Goal: Communication & Community: Share content

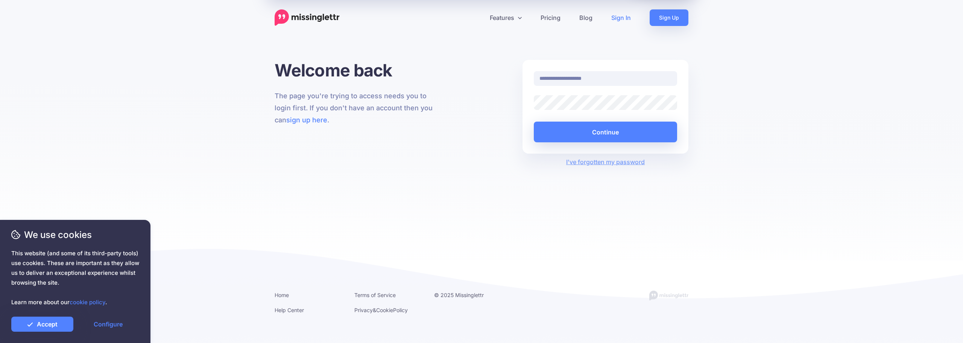
click at [624, 16] on link "Sign In" at bounding box center [621, 17] width 38 height 17
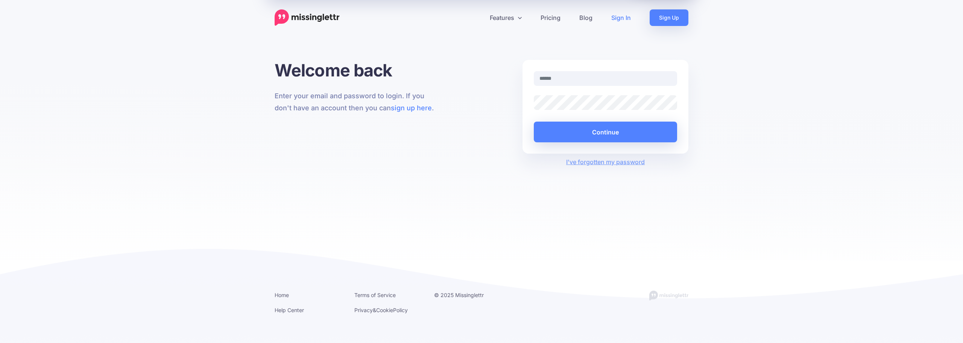
type input "**********"
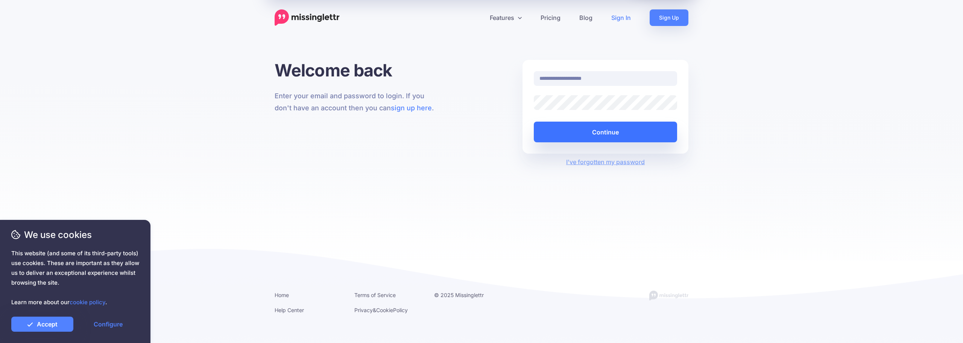
click at [596, 131] on button "Continue" at bounding box center [605, 131] width 143 height 21
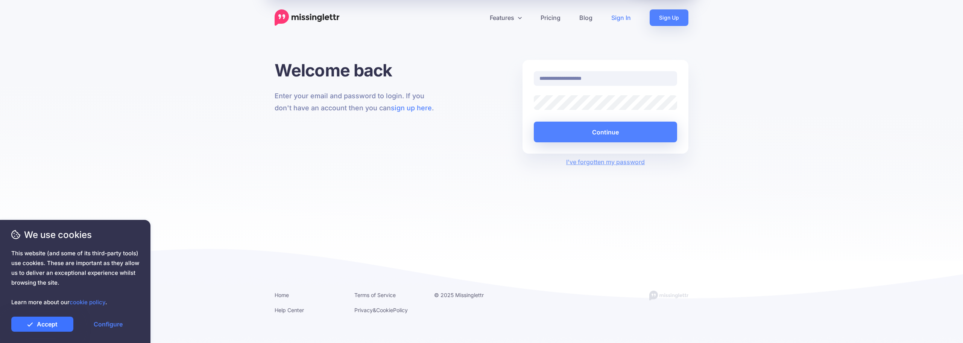
click at [54, 323] on link "Accept" at bounding box center [42, 323] width 62 height 15
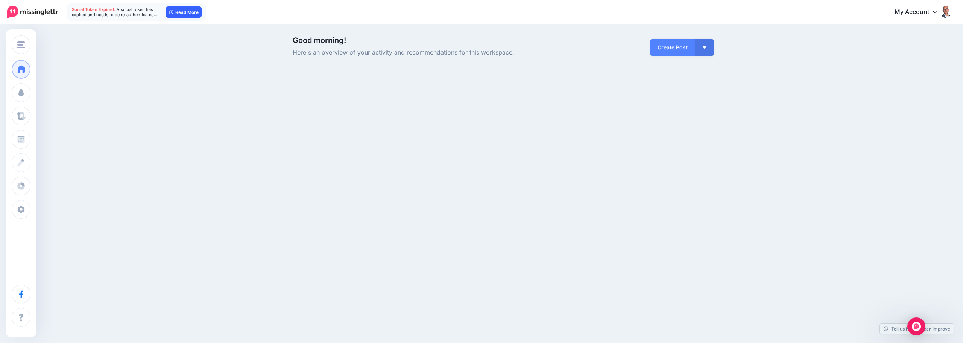
click at [181, 10] on link "Read More" at bounding box center [184, 11] width 36 height 11
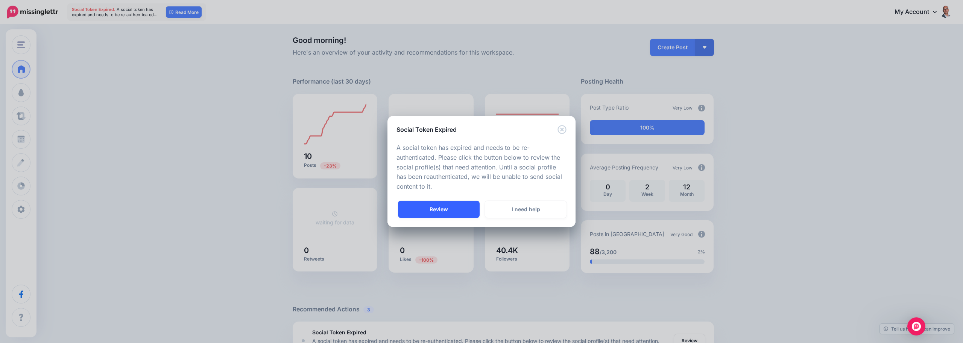
click at [437, 208] on link "Review" at bounding box center [439, 208] width 82 height 17
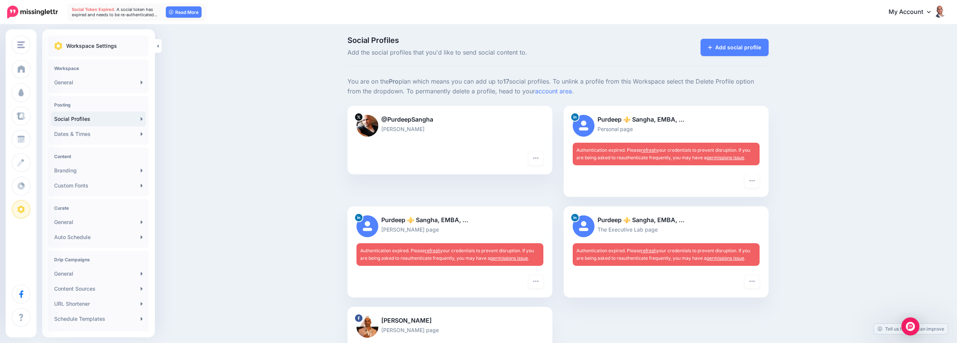
click at [729, 158] on link "permissions issue" at bounding box center [726, 158] width 38 height 6
click at [651, 147] on link "refresh" at bounding box center [648, 150] width 15 height 6
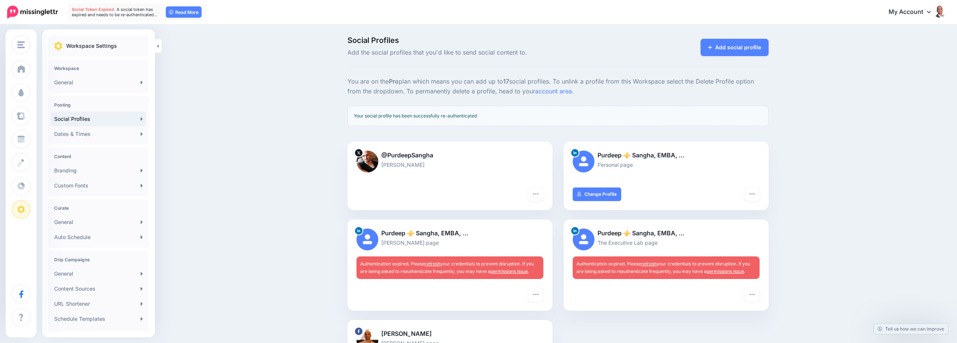
scroll to position [150, 0]
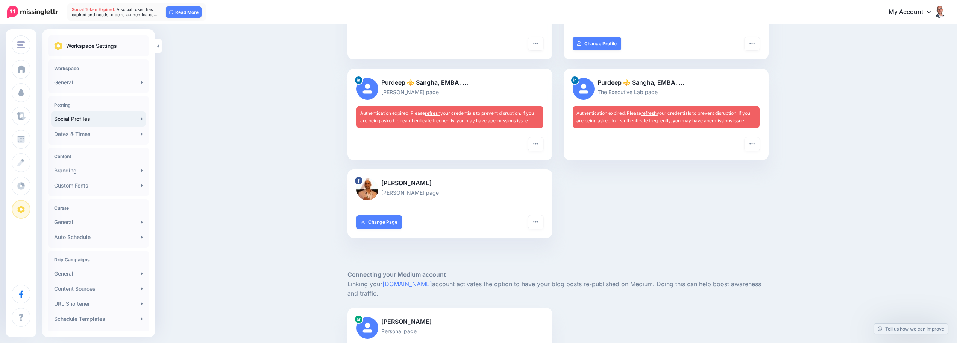
click at [439, 113] on link "refresh" at bounding box center [432, 113] width 15 height 6
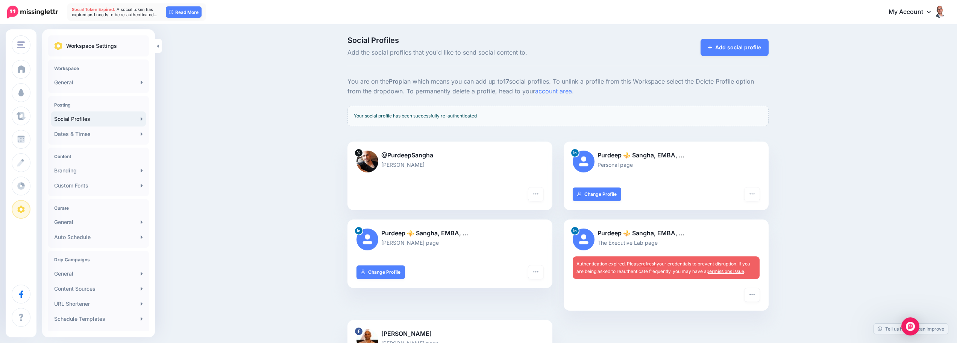
click at [652, 264] on link "refresh" at bounding box center [648, 264] width 15 height 6
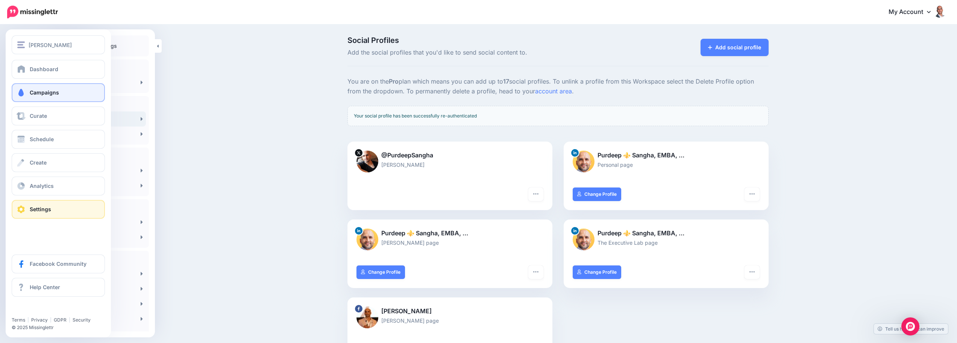
click at [39, 91] on span "Campaigns" at bounding box center [44, 92] width 29 height 6
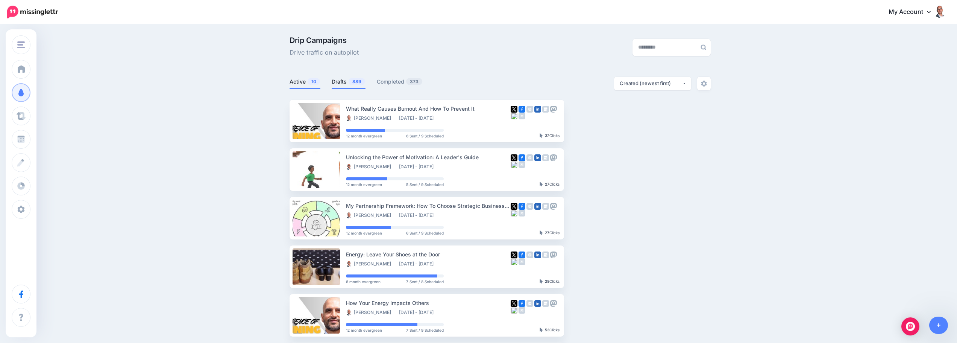
click at [349, 80] on link "Drafts 889" at bounding box center [349, 81] width 34 height 9
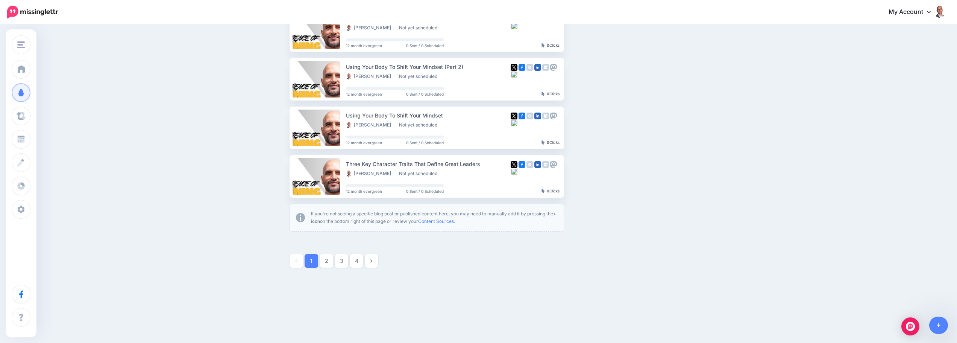
scroll to position [382, 0]
click at [326, 260] on link "2" at bounding box center [327, 261] width 14 height 14
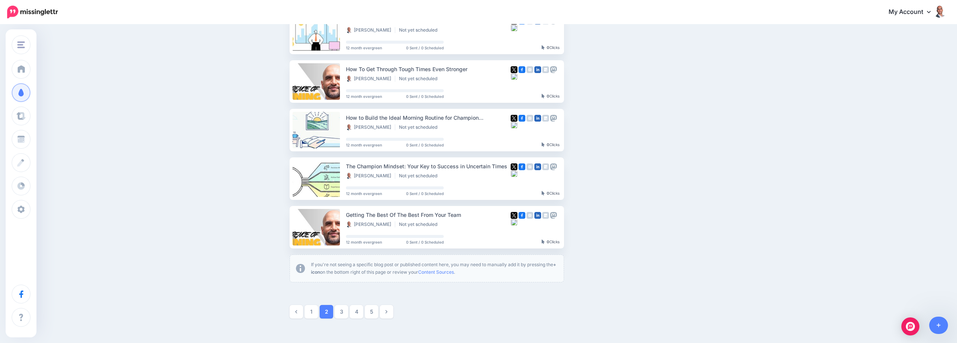
scroll to position [339, 0]
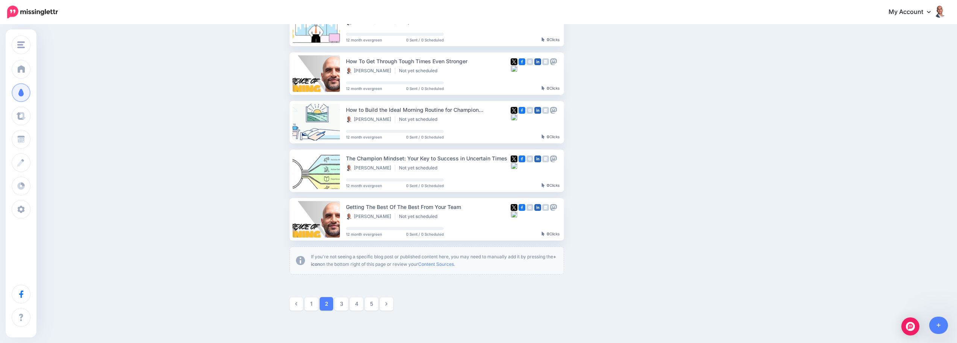
click at [337, 306] on ul "1 2 3 4 5" at bounding box center [406, 304] width 232 height 14
click at [343, 305] on link "3" at bounding box center [342, 304] width 14 height 14
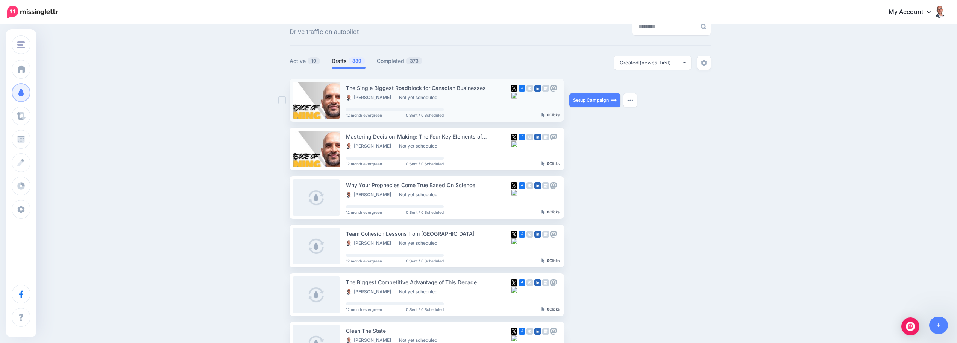
scroll to position [0, 0]
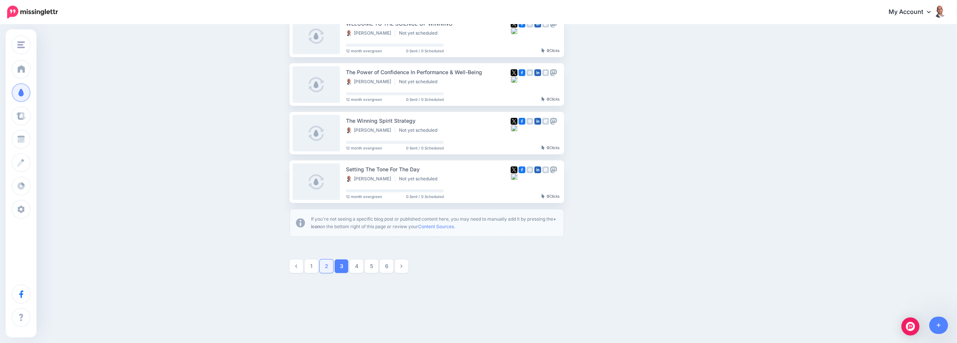
click at [329, 264] on link "2" at bounding box center [327, 266] width 14 height 14
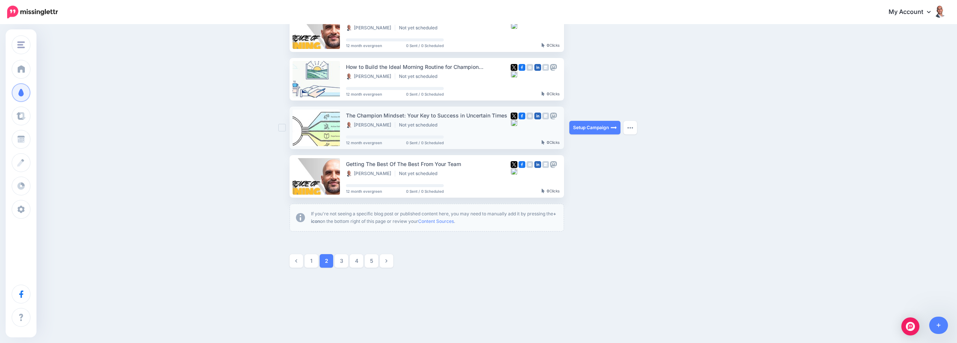
scroll to position [382, 0]
click at [587, 128] on link "Setup Campaign" at bounding box center [594, 127] width 51 height 14
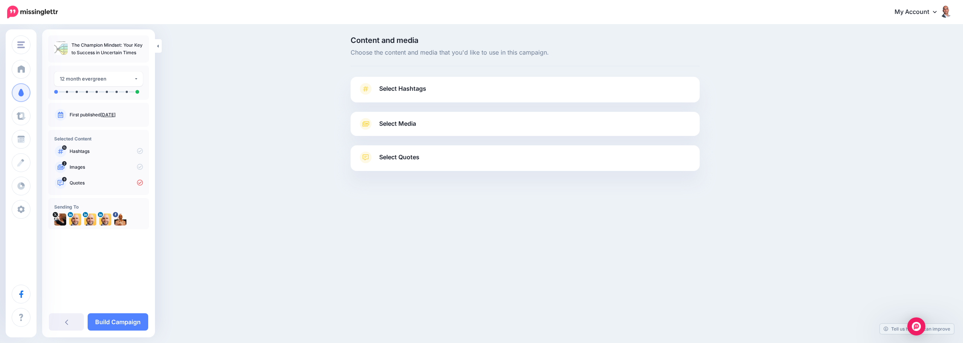
click at [436, 91] on link "Select Hashtags" at bounding box center [525, 93] width 334 height 20
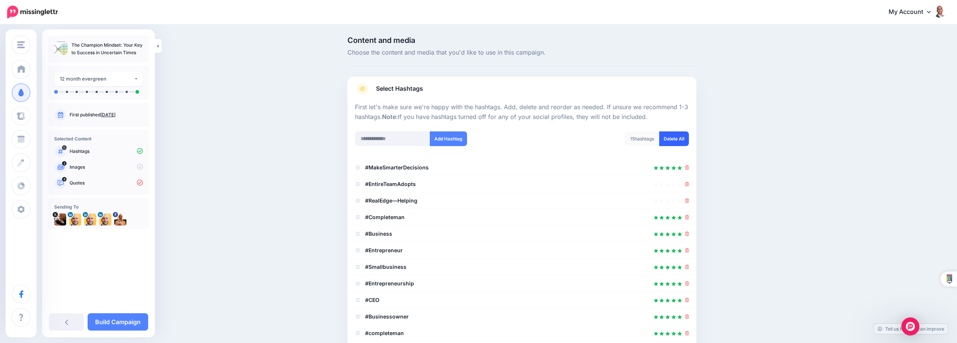
click at [677, 140] on link "Delete All" at bounding box center [674, 138] width 30 height 15
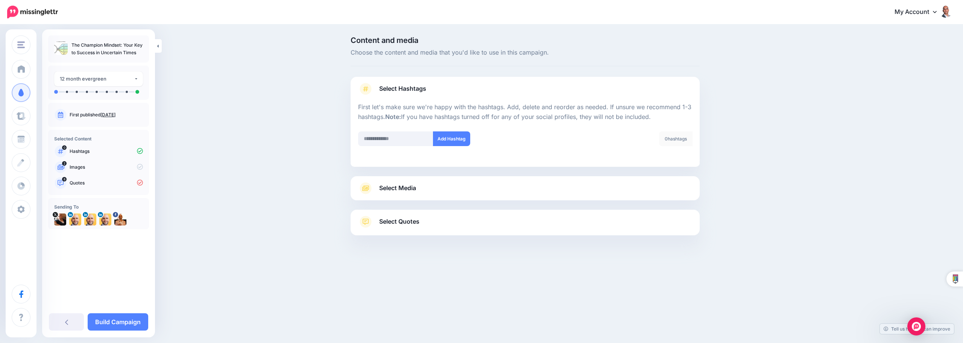
click at [409, 187] on span "Select Media" at bounding box center [397, 188] width 37 height 10
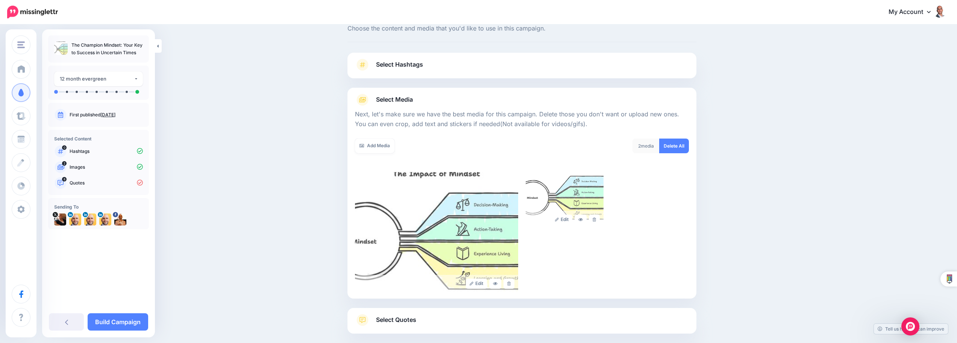
scroll to position [64, 0]
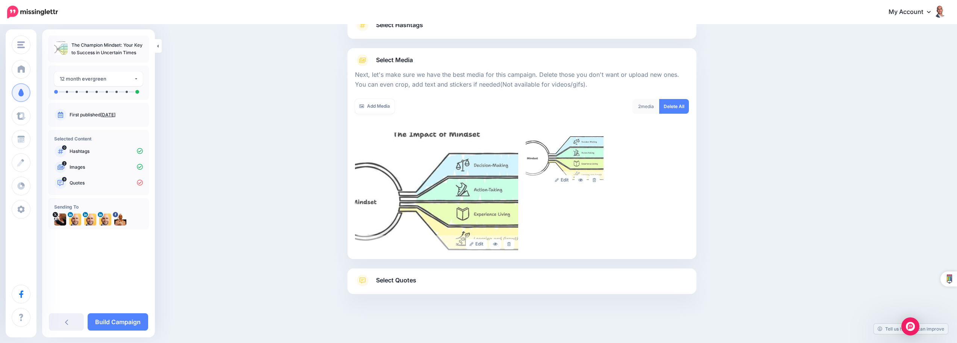
click at [416, 282] on span "Select Quotes" at bounding box center [396, 280] width 40 height 10
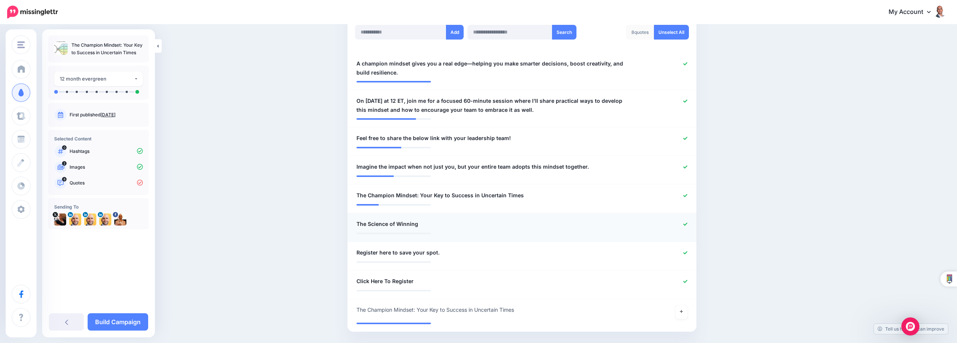
scroll to position [214, 0]
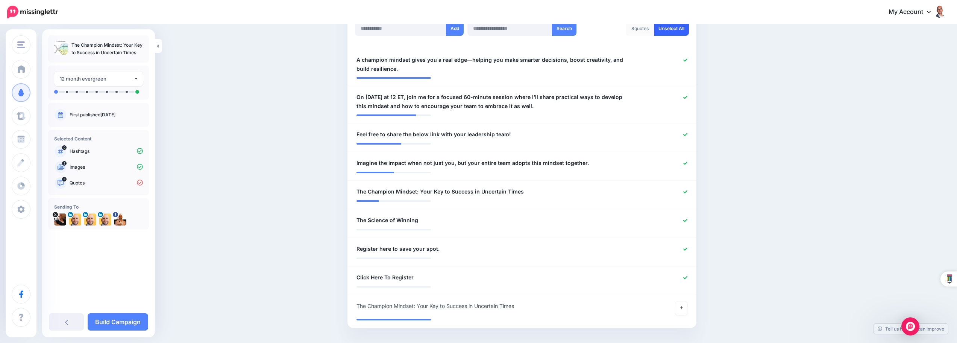
click at [666, 33] on link "Unselect All" at bounding box center [671, 28] width 35 height 15
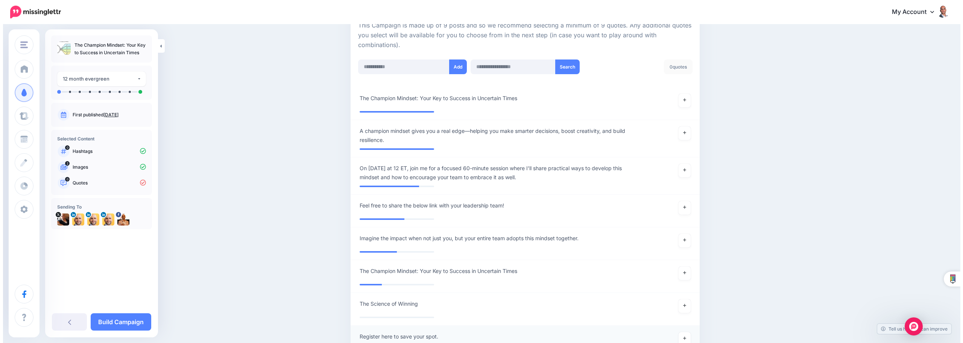
scroll to position [47, 0]
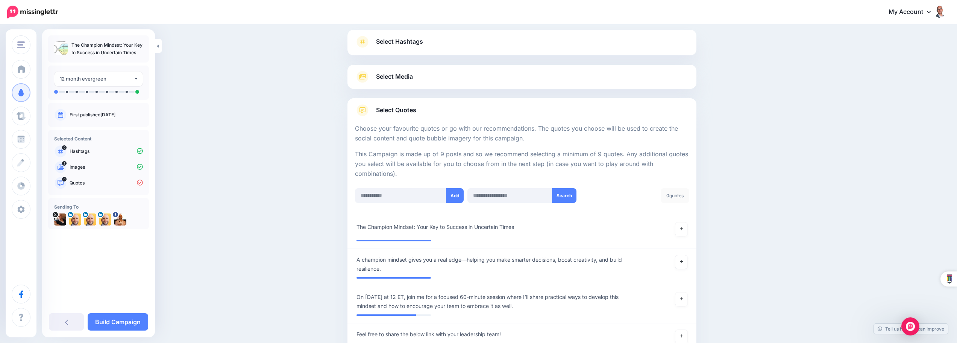
click at [99, 71] on div "**********" at bounding box center [98, 82] width 101 height 34
click at [101, 75] on div "12 month evergreen" at bounding box center [97, 78] width 74 height 9
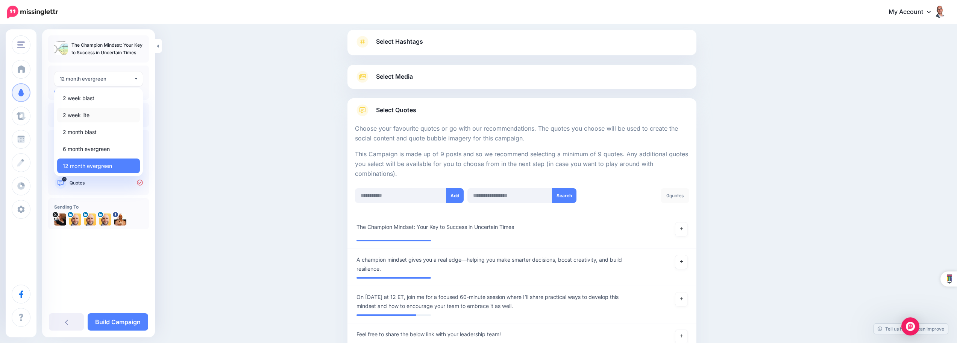
click at [96, 118] on link "2 week lite" at bounding box center [98, 115] width 83 height 15
select select "******"
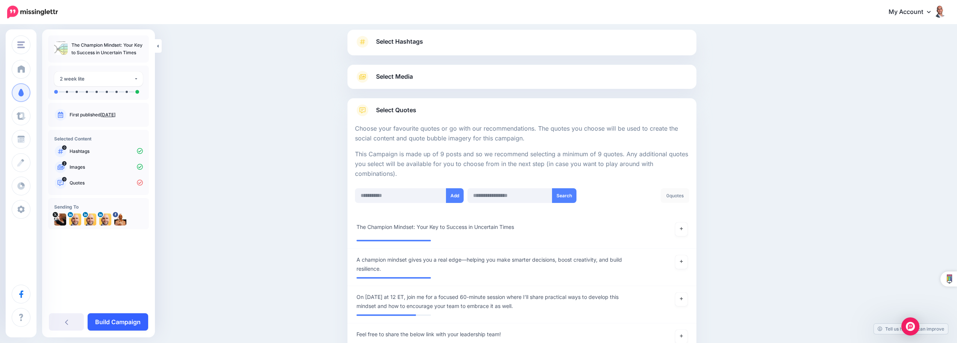
click at [106, 324] on link "Build Campaign" at bounding box center [118, 321] width 61 height 17
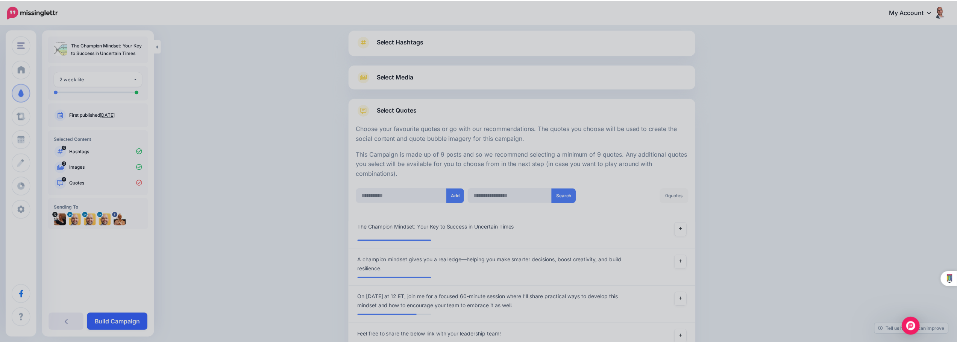
scroll to position [118, 0]
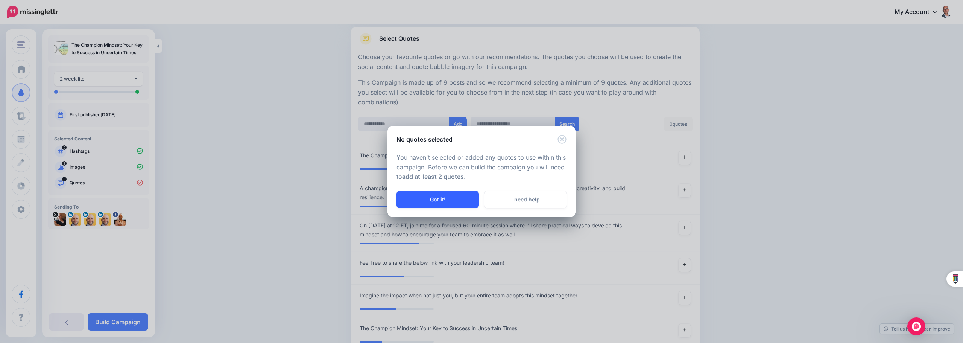
click at [453, 204] on button "Got it!" at bounding box center [437, 199] width 82 height 17
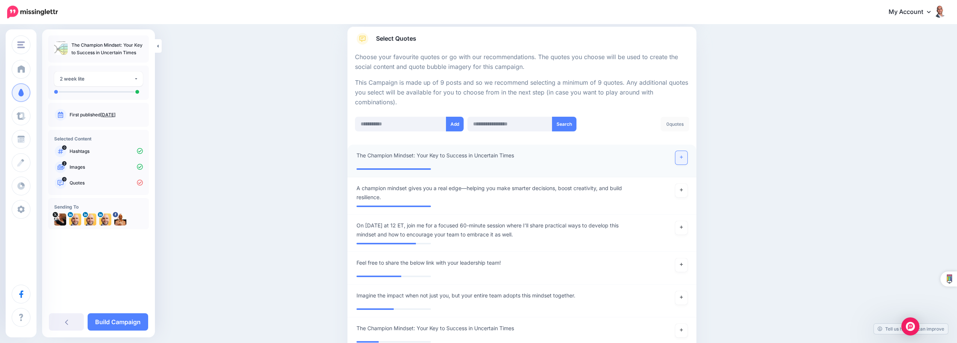
click at [685, 159] on link at bounding box center [682, 158] width 12 height 14
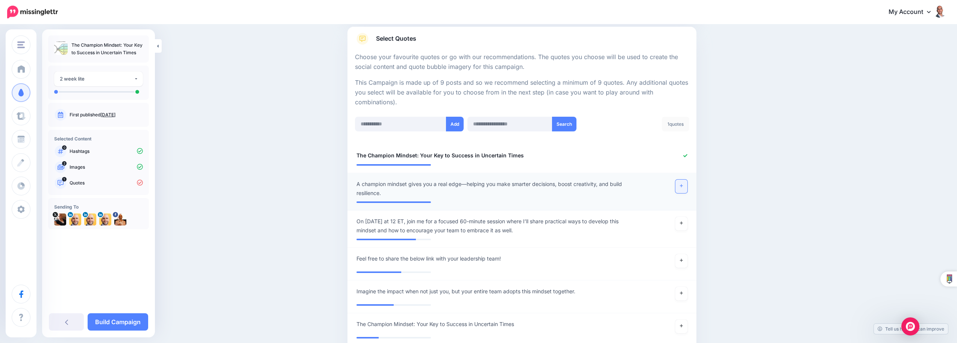
click at [687, 188] on link at bounding box center [682, 186] width 12 height 14
click at [683, 291] on icon at bounding box center [681, 293] width 3 height 4
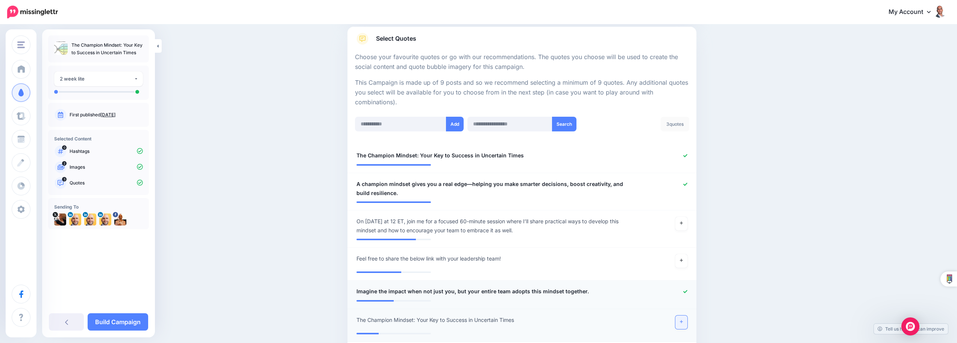
click at [685, 327] on link at bounding box center [682, 322] width 12 height 14
click at [107, 323] on link "Build Campaign" at bounding box center [118, 321] width 61 height 17
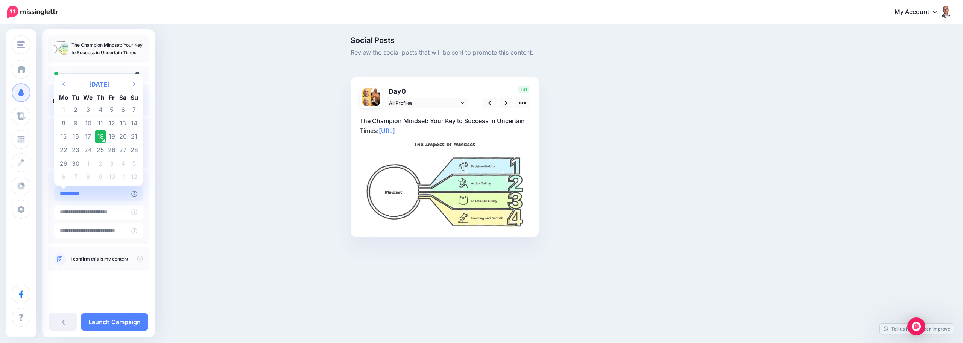
click at [115, 194] on input "**********" at bounding box center [92, 193] width 77 height 15
click at [110, 137] on td "19" at bounding box center [111, 137] width 11 height 14
type input "**********"
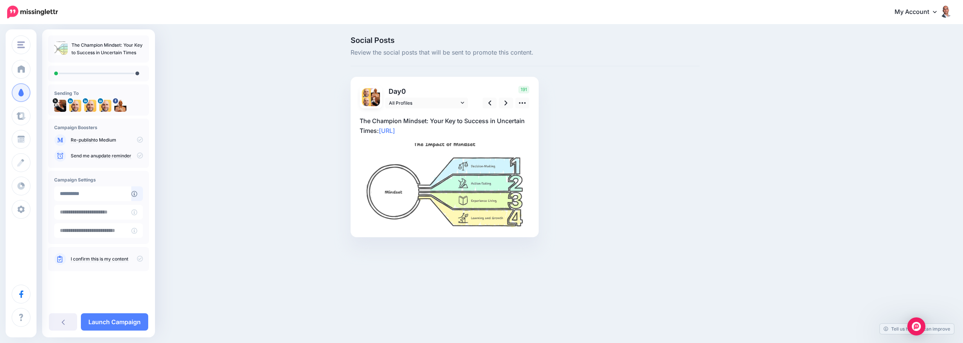
click at [140, 258] on icon at bounding box center [140, 258] width 6 height 6
click at [504, 102] on link at bounding box center [506, 102] width 14 height 11
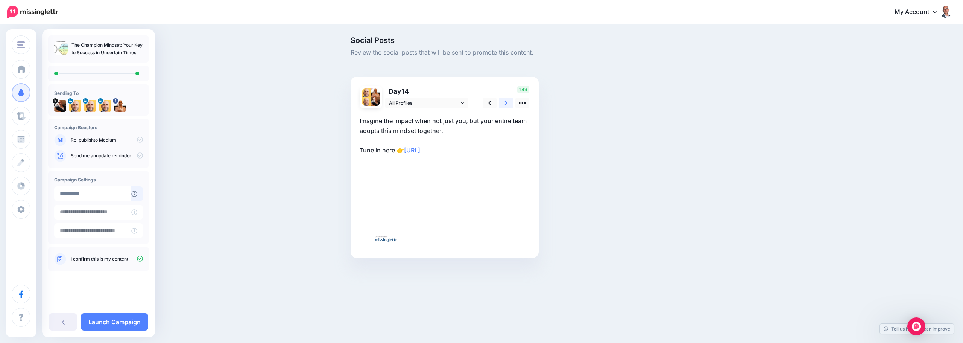
click at [504, 102] on link at bounding box center [506, 102] width 14 height 11
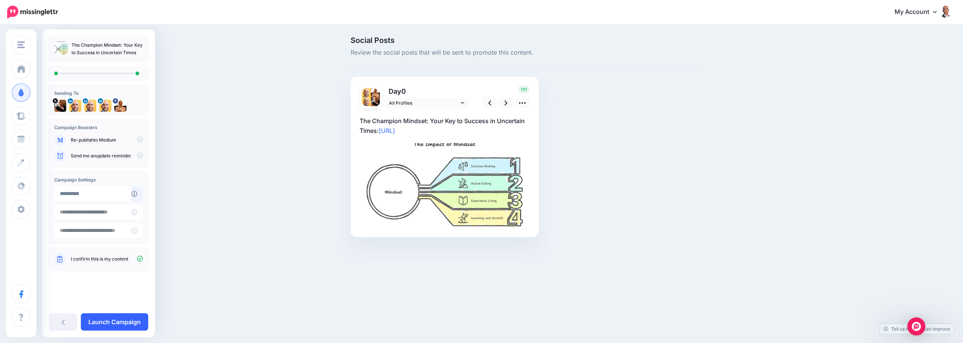
click at [125, 317] on link "Launch Campaign" at bounding box center [114, 321] width 67 height 17
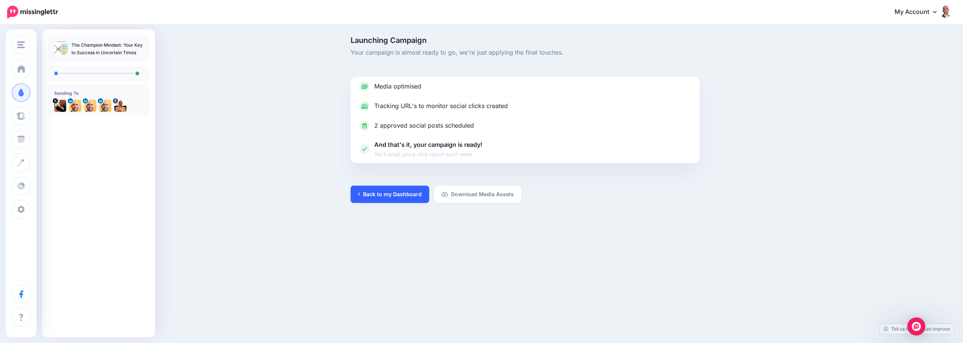
click at [378, 189] on link "Back to my Dashboard" at bounding box center [390, 193] width 79 height 17
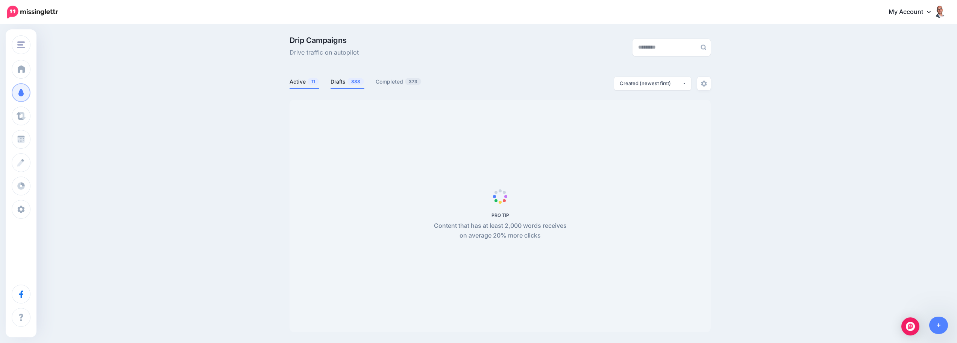
click at [339, 82] on link "Drafts 888" at bounding box center [348, 81] width 34 height 9
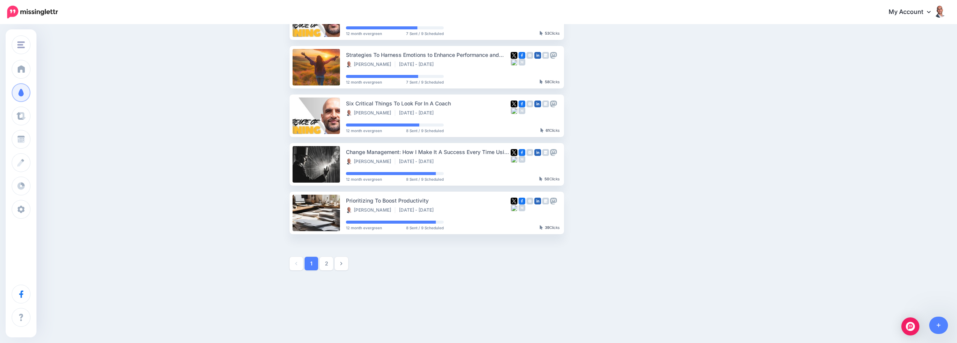
scroll to position [348, 0]
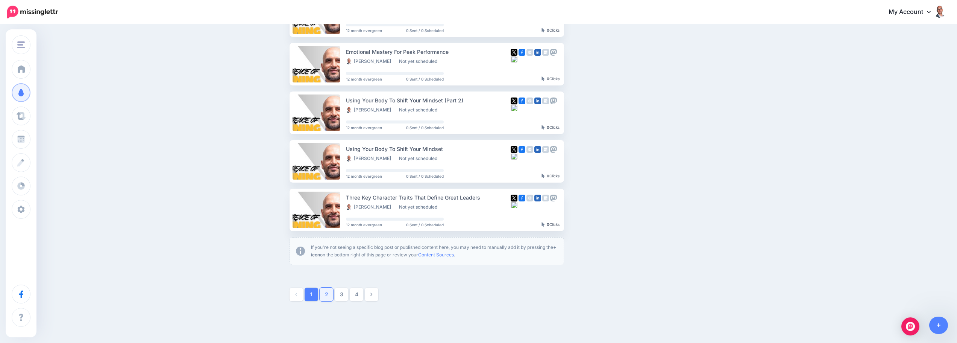
click at [330, 295] on link "2" at bounding box center [327, 294] width 14 height 14
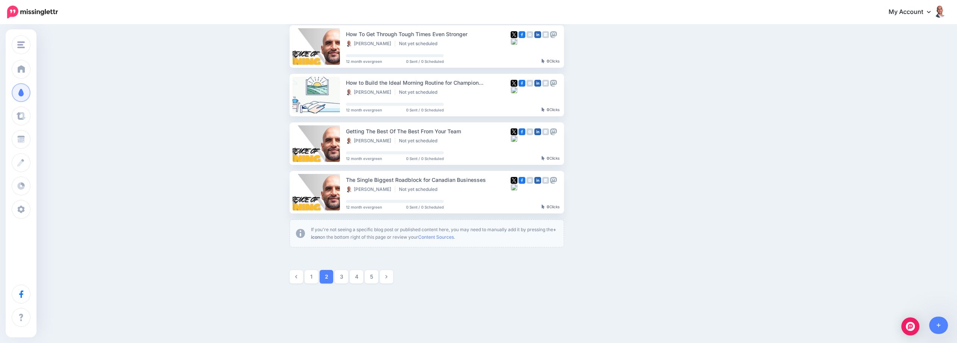
scroll to position [290, 0]
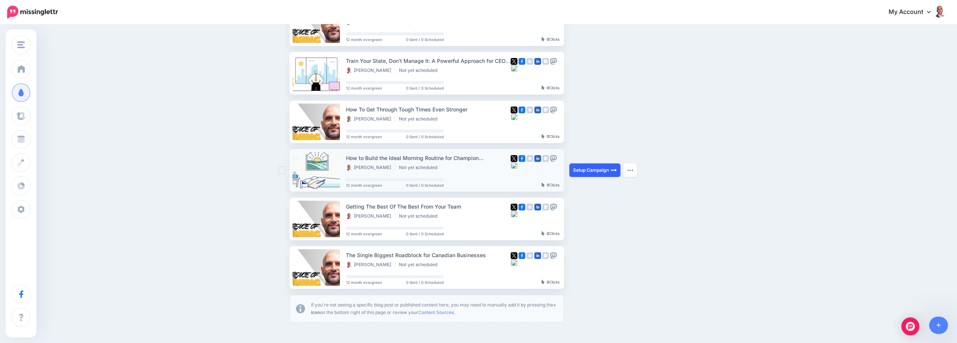
click at [606, 166] on link "Setup Campaign" at bounding box center [594, 170] width 51 height 14
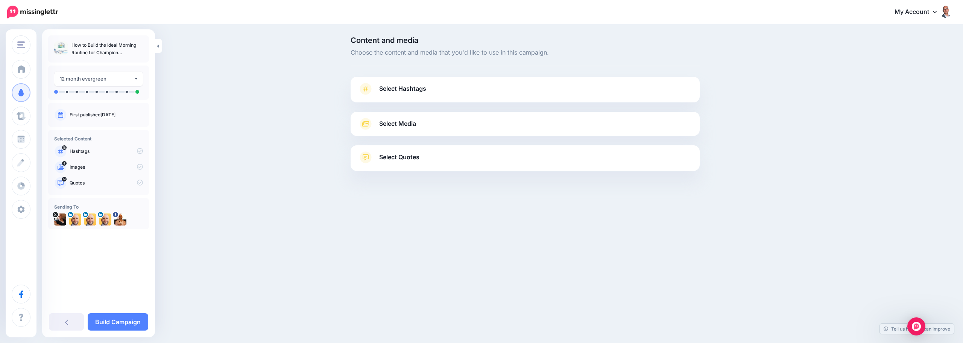
click at [474, 81] on div "Select Hashtags First let's make sure we're happy with the hashtags. Add, delet…" at bounding box center [525, 90] width 349 height 26
click at [540, 98] on link "Select Hashtags" at bounding box center [525, 93] width 334 height 20
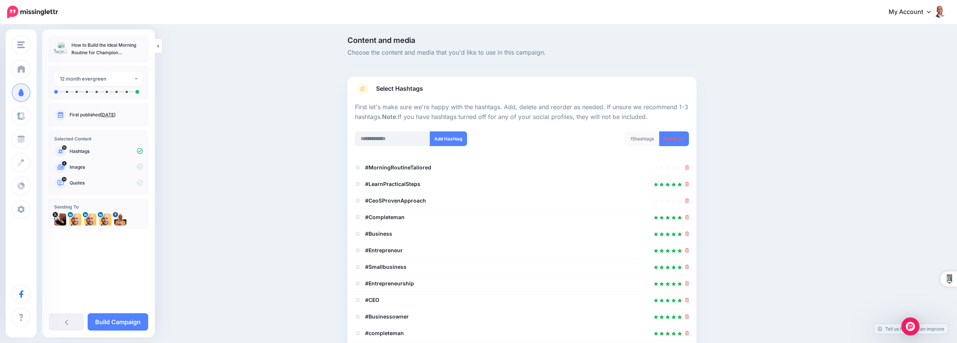
click at [673, 142] on link "Delete All" at bounding box center [674, 138] width 30 height 15
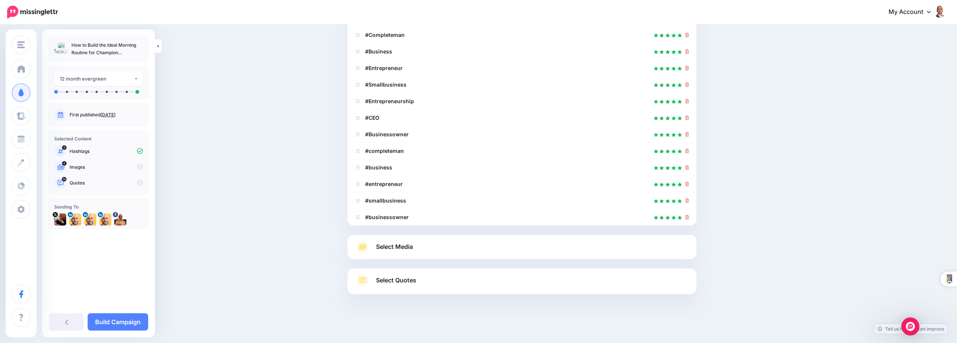
click at [435, 243] on link "Select Media" at bounding box center [522, 247] width 334 height 12
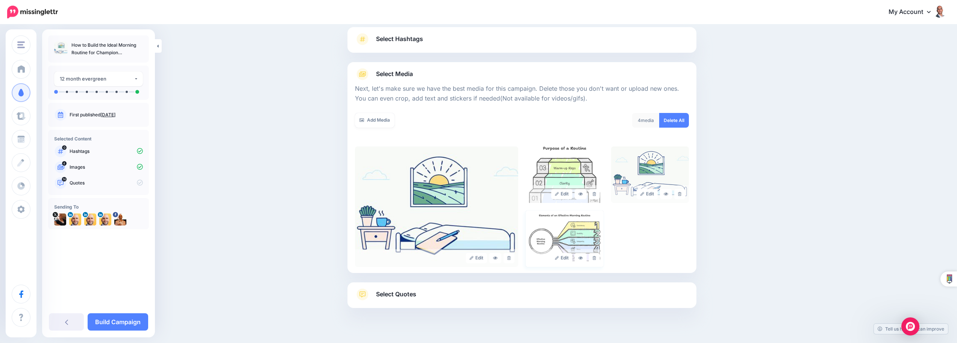
scroll to position [64, 0]
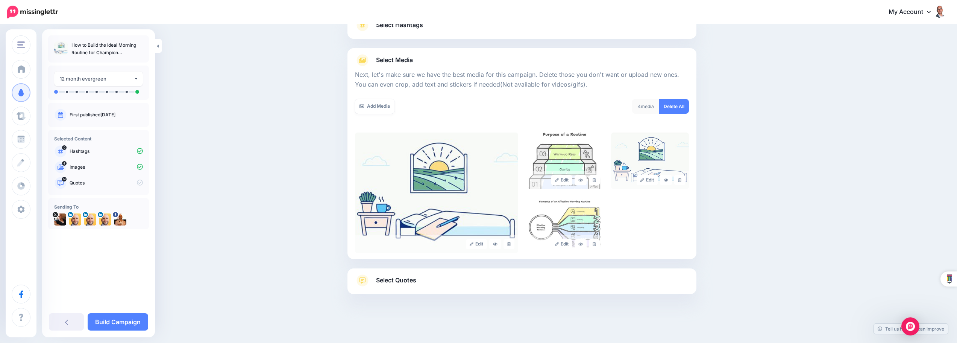
click at [434, 278] on link "Select Quotes" at bounding box center [522, 284] width 334 height 20
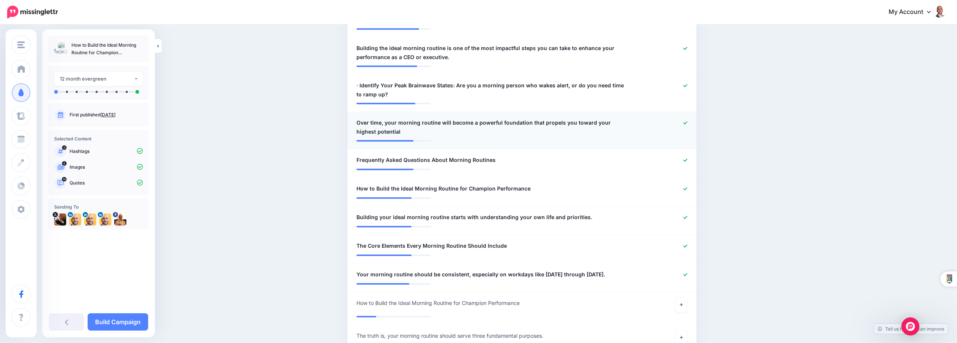
scroll to position [451, 0]
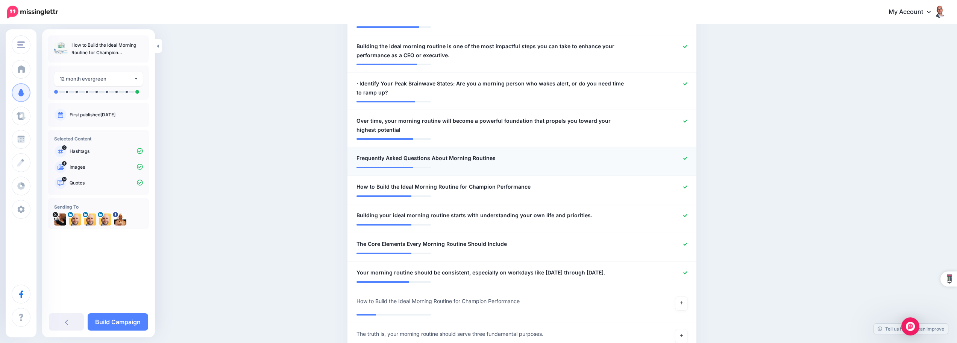
click at [688, 159] on icon at bounding box center [685, 157] width 4 height 3
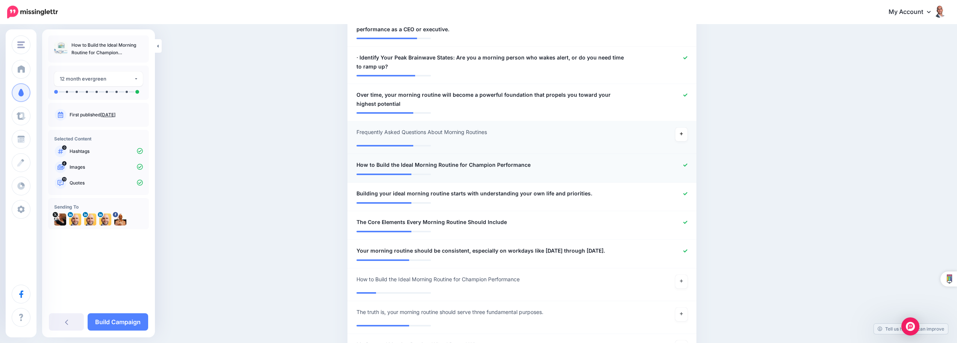
scroll to position [489, 0]
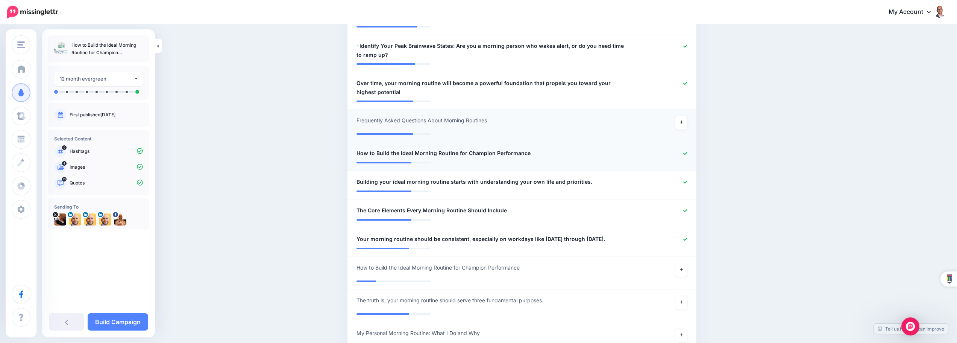
click at [687, 156] on link at bounding box center [685, 153] width 4 height 5
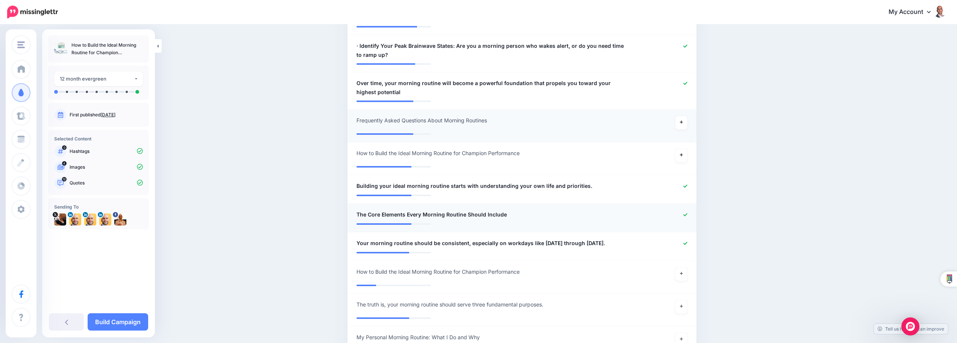
click at [688, 213] on icon at bounding box center [685, 215] width 4 height 4
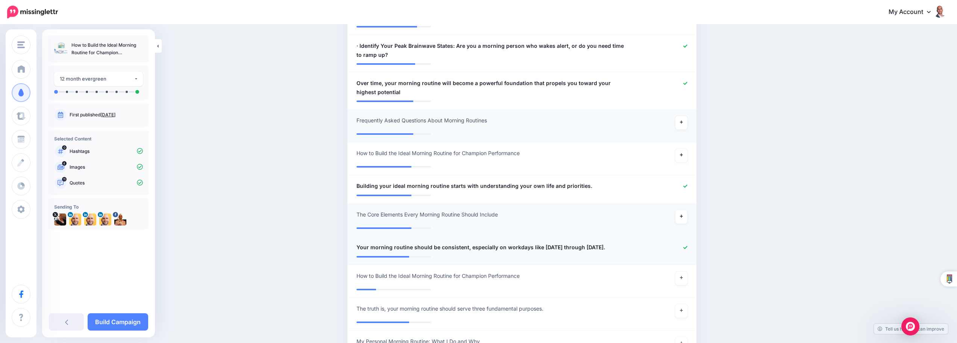
click at [691, 243] on div at bounding box center [664, 247] width 57 height 9
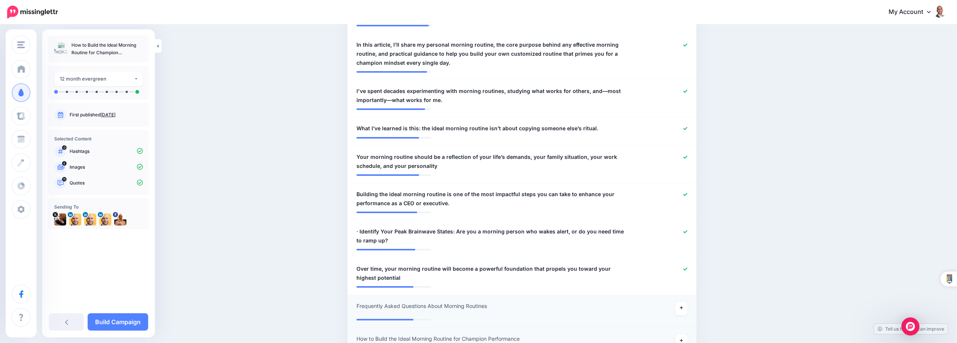
scroll to position [301, 0]
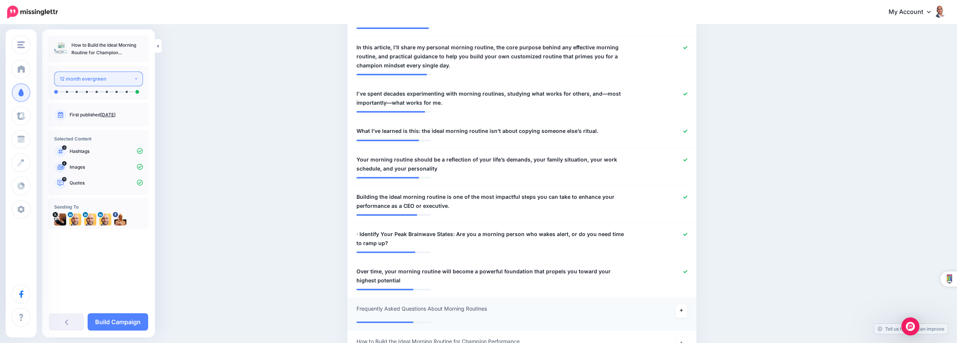
click at [78, 79] on div "12 month evergreen" at bounding box center [97, 78] width 74 height 9
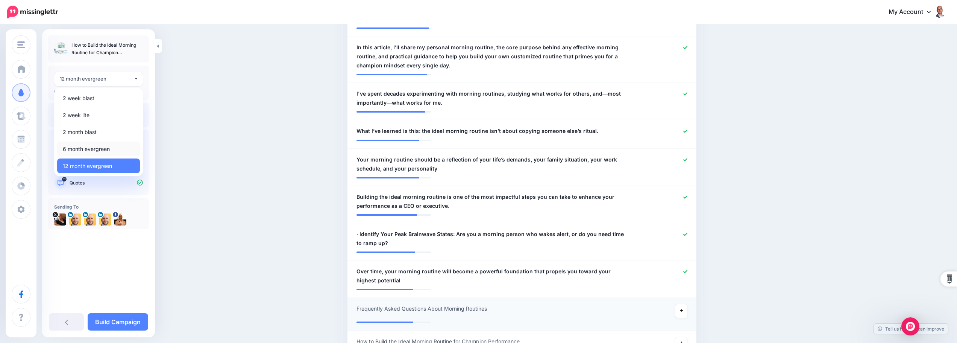
click at [106, 148] on span "6 month evergreen" at bounding box center [86, 148] width 47 height 9
select select "******"
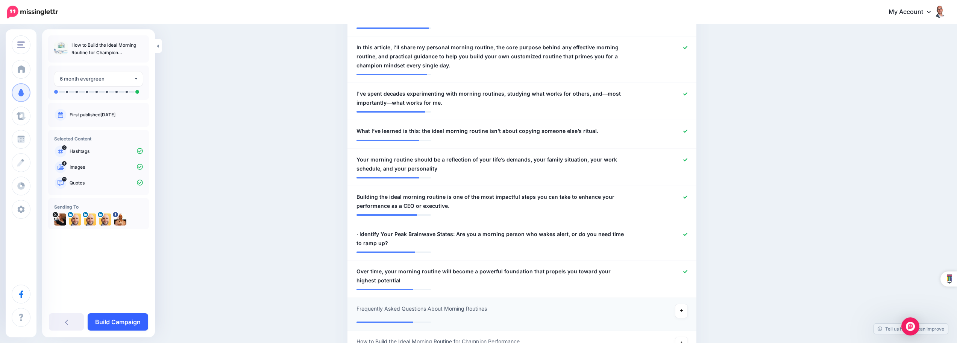
click at [115, 322] on link "Build Campaign" at bounding box center [118, 321] width 61 height 17
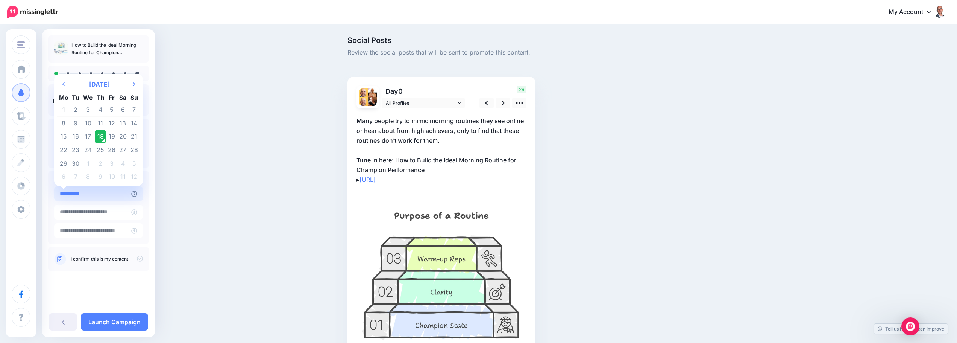
click at [107, 196] on input "**********" at bounding box center [92, 193] width 77 height 15
click at [120, 134] on td "20" at bounding box center [122, 137] width 11 height 14
type input "**********"
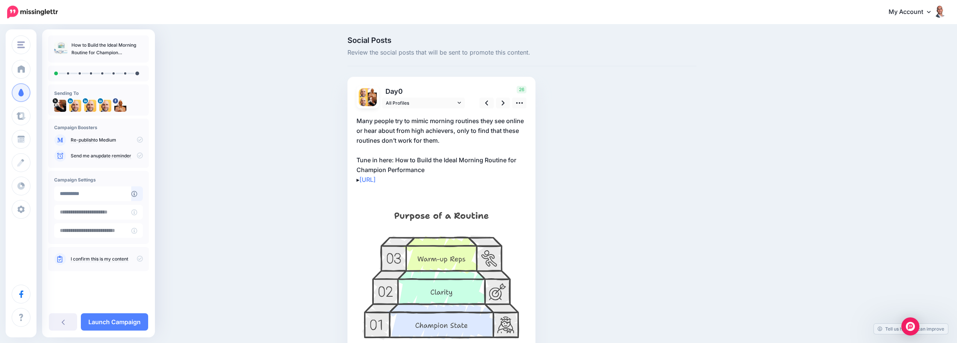
click at [137, 257] on icon at bounding box center [140, 258] width 6 height 6
click at [505, 104] on icon at bounding box center [503, 103] width 3 height 8
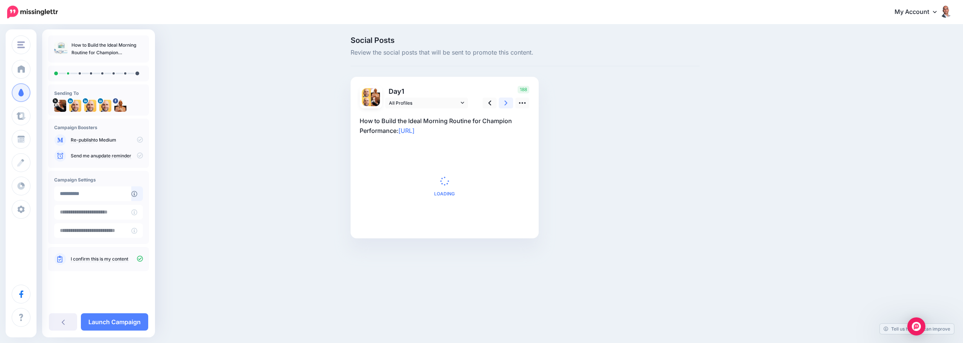
click at [507, 104] on icon at bounding box center [505, 103] width 3 height 8
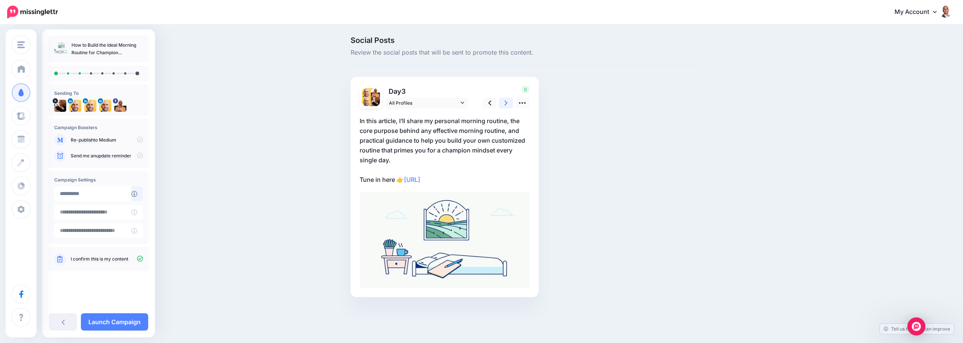
click at [507, 104] on icon at bounding box center [505, 103] width 3 height 8
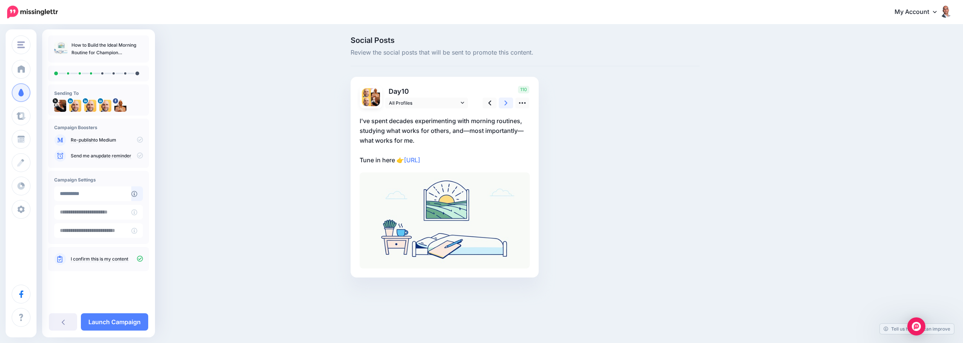
click at [507, 104] on icon at bounding box center [505, 103] width 3 height 8
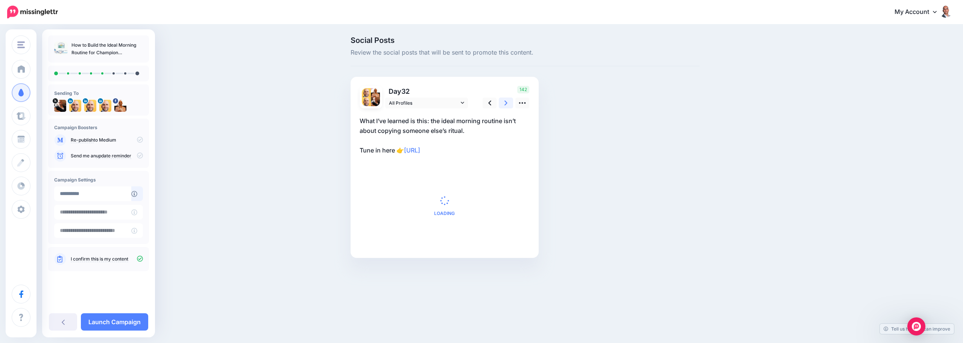
click at [507, 104] on icon at bounding box center [505, 103] width 3 height 8
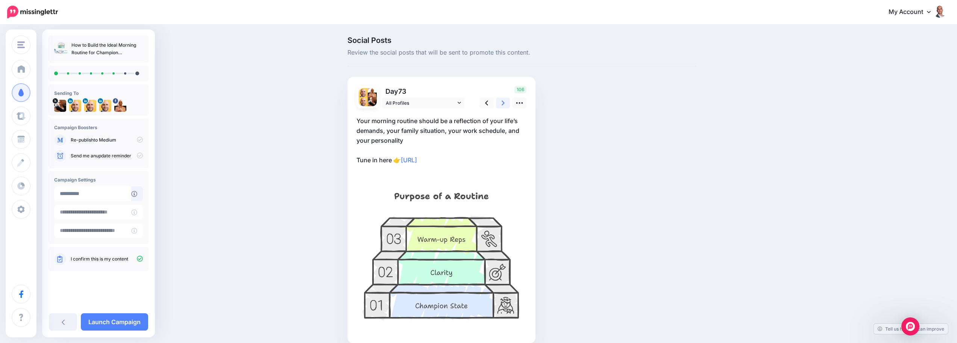
click at [505, 104] on icon at bounding box center [503, 103] width 3 height 8
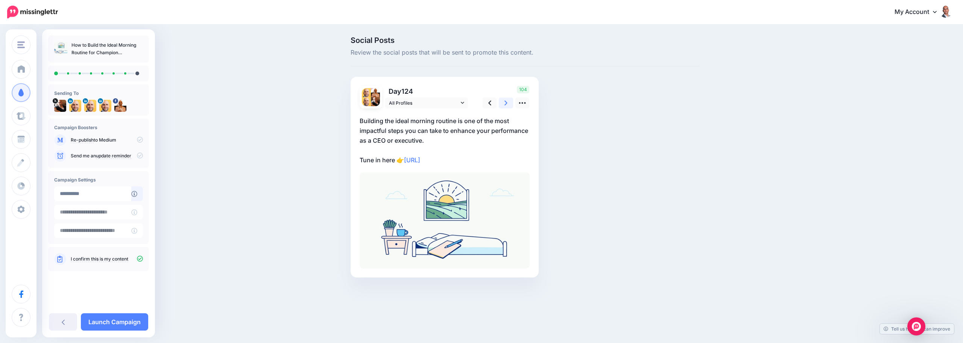
click at [507, 104] on icon at bounding box center [505, 103] width 3 height 8
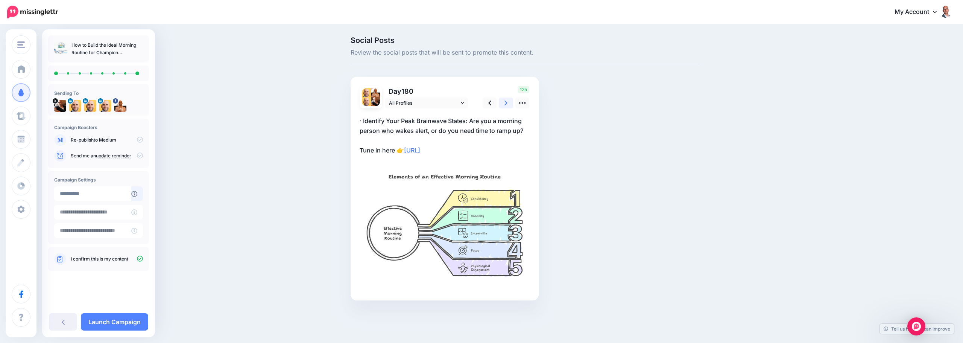
click at [507, 104] on icon at bounding box center [505, 103] width 3 height 8
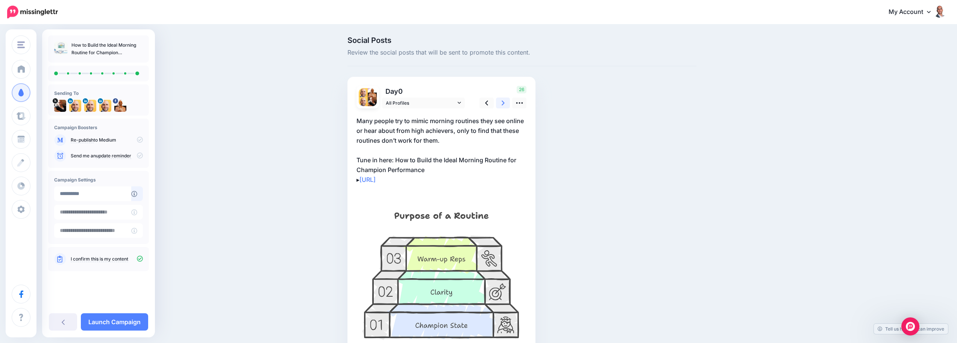
click at [505, 104] on icon at bounding box center [503, 103] width 3 height 8
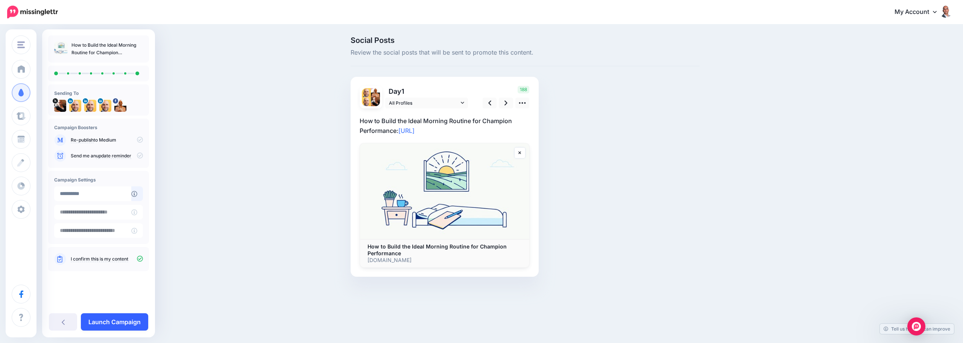
click at [119, 321] on link "Launch Campaign" at bounding box center [114, 321] width 67 height 17
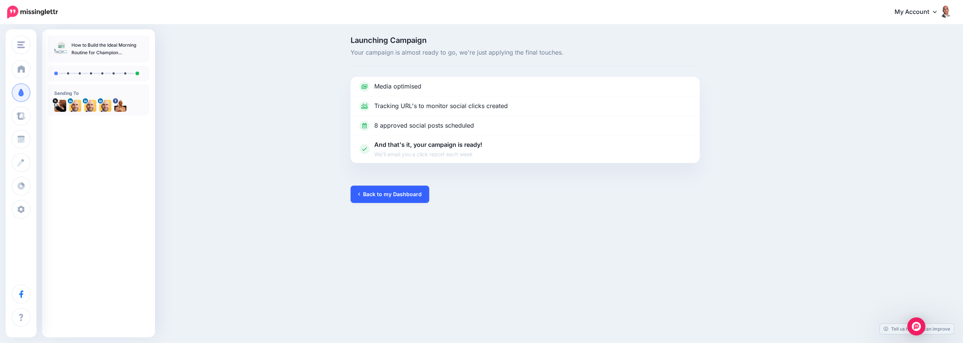
click at [370, 192] on link "Back to my Dashboard" at bounding box center [390, 193] width 79 height 17
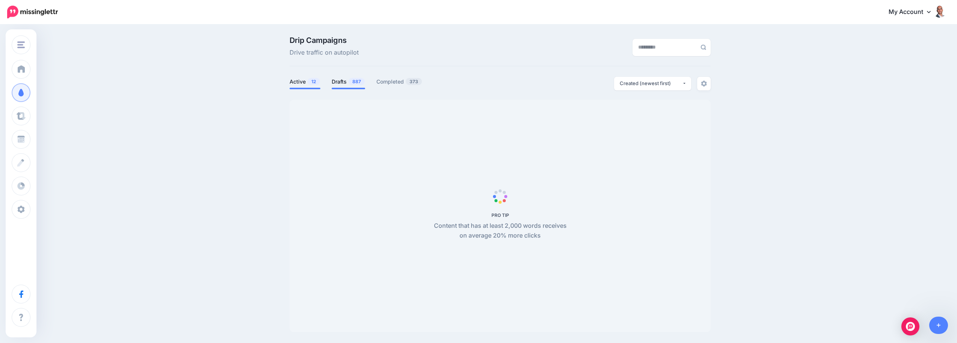
click at [352, 83] on span "887" at bounding box center [357, 81] width 16 height 7
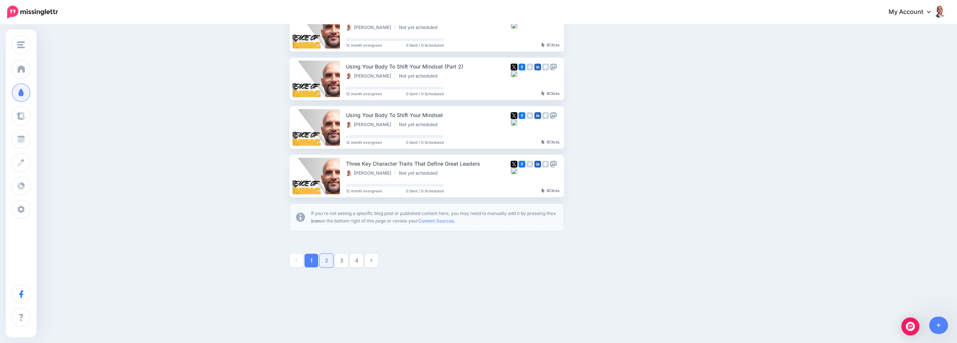
click at [323, 261] on link "2" at bounding box center [327, 261] width 14 height 14
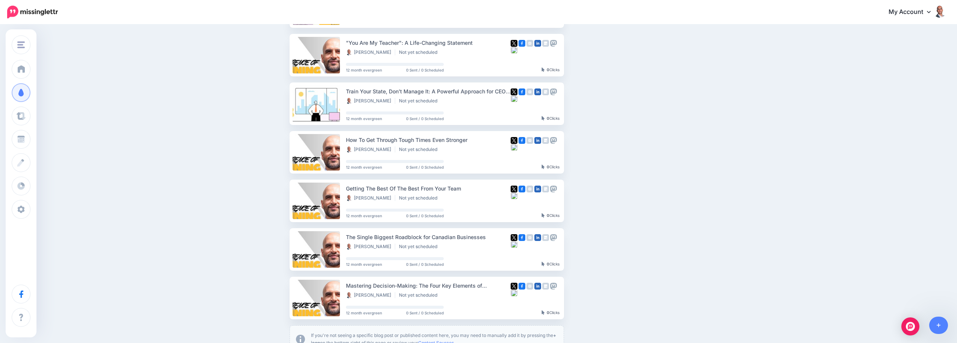
scroll to position [215, 0]
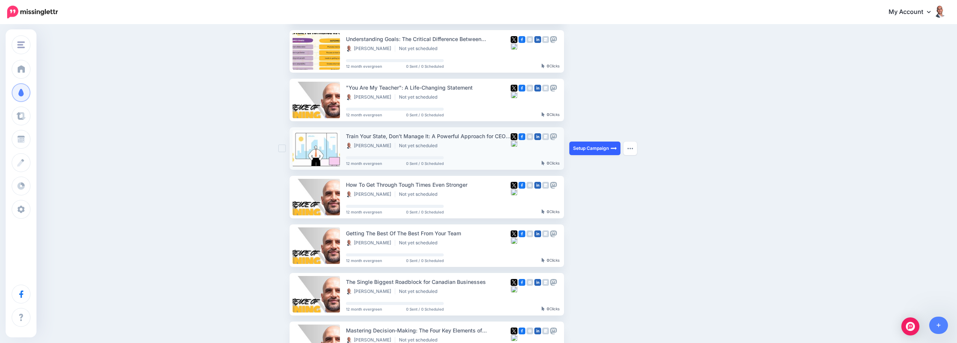
click at [591, 146] on link "Setup Campaign" at bounding box center [594, 148] width 51 height 14
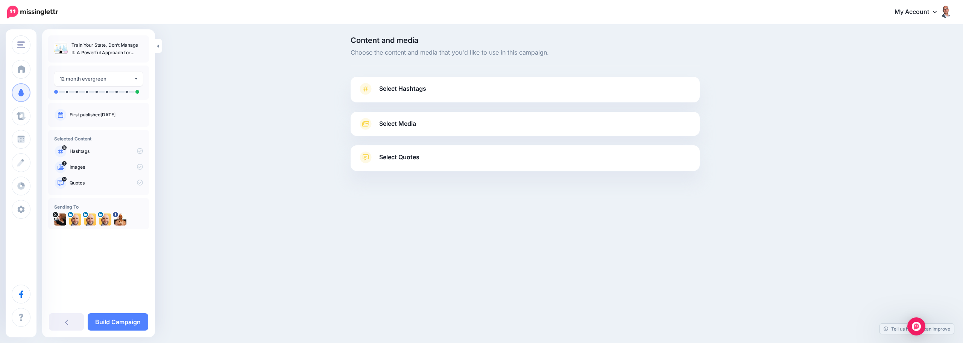
drag, startPoint x: 486, startPoint y: 104, endPoint x: 484, endPoint y: 100, distance: 4.6
click at [484, 102] on div "Select Hashtags First let's make sure we're happy with the hashtags. Add, delet…" at bounding box center [525, 124] width 349 height 94
click at [483, 98] on link "Select Hashtags" at bounding box center [525, 93] width 334 height 20
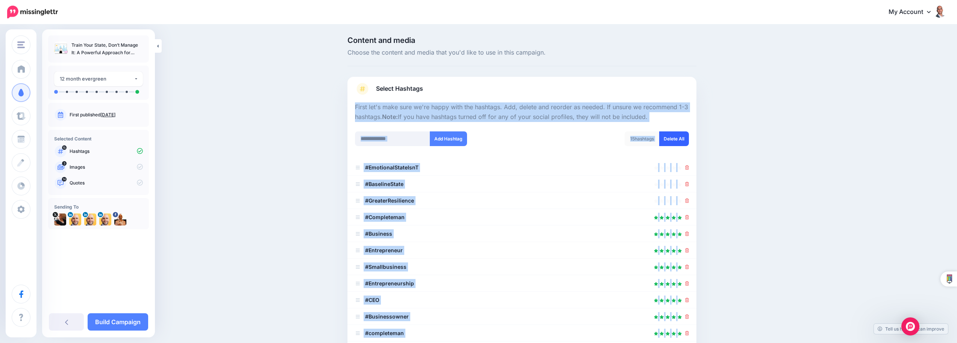
click at [689, 140] on link "Delete All" at bounding box center [674, 138] width 30 height 15
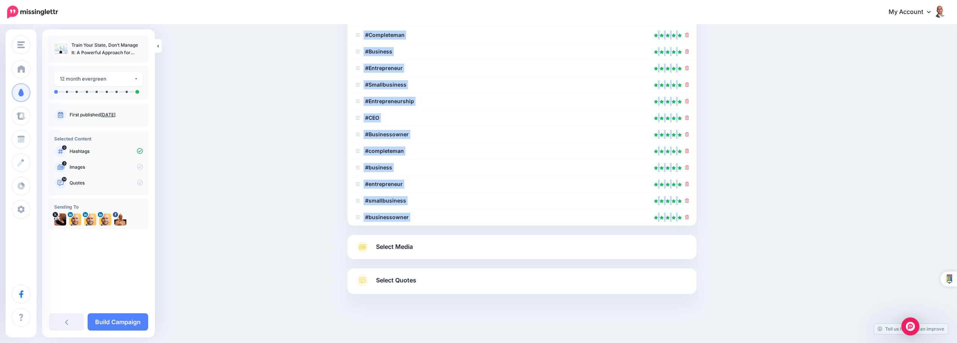
click at [467, 247] on link "Select Media" at bounding box center [522, 247] width 334 height 12
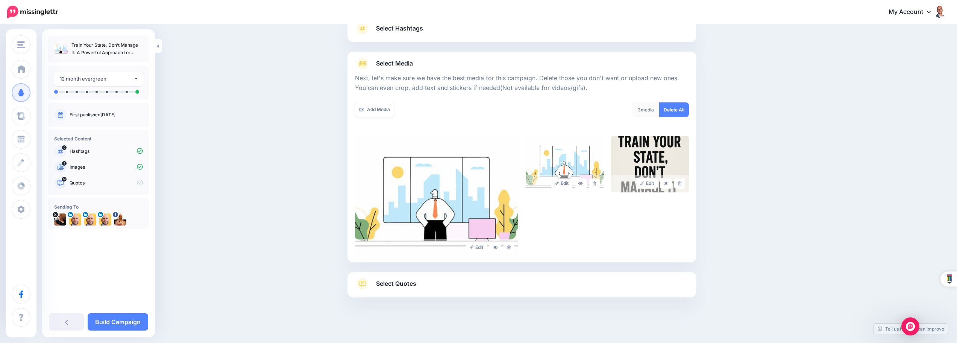
scroll to position [64, 0]
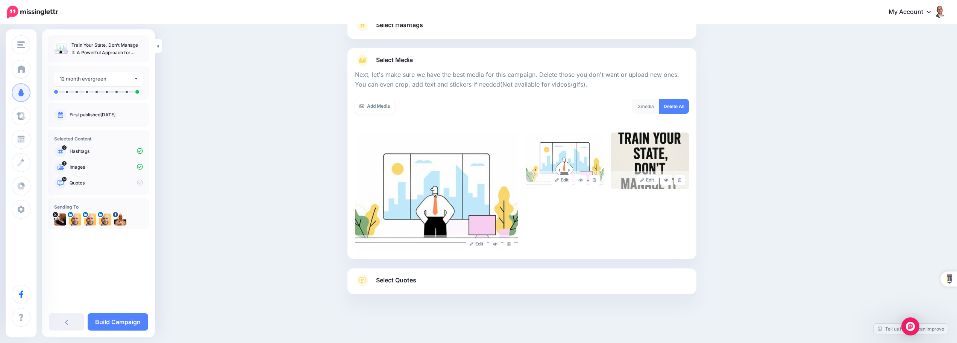
click at [463, 271] on div "Select Quotes Choose your favourite quotes or go with our recommendations. The …" at bounding box center [522, 281] width 349 height 26
click at [450, 282] on link "Select Quotes" at bounding box center [522, 284] width 334 height 20
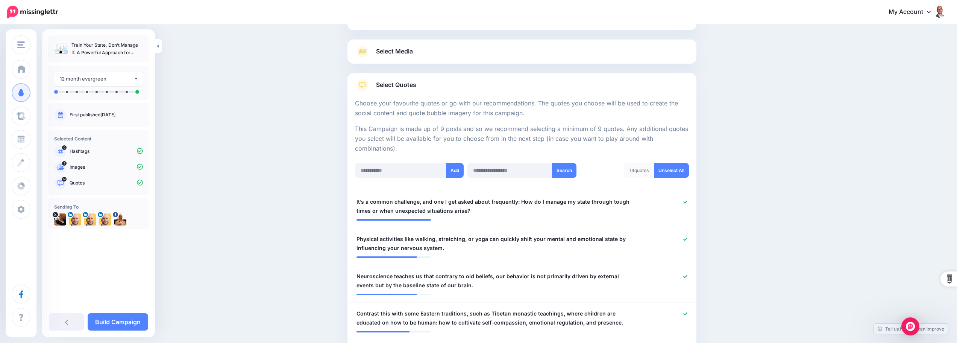
scroll to position [0, 0]
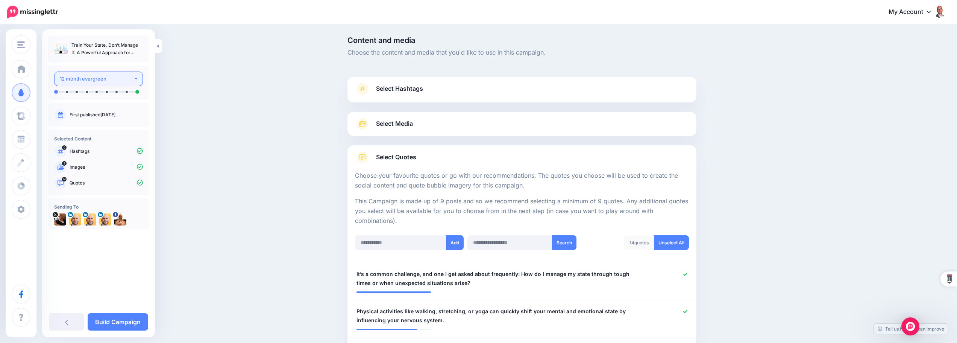
click at [100, 82] on div "12 month evergreen" at bounding box center [97, 78] width 74 height 9
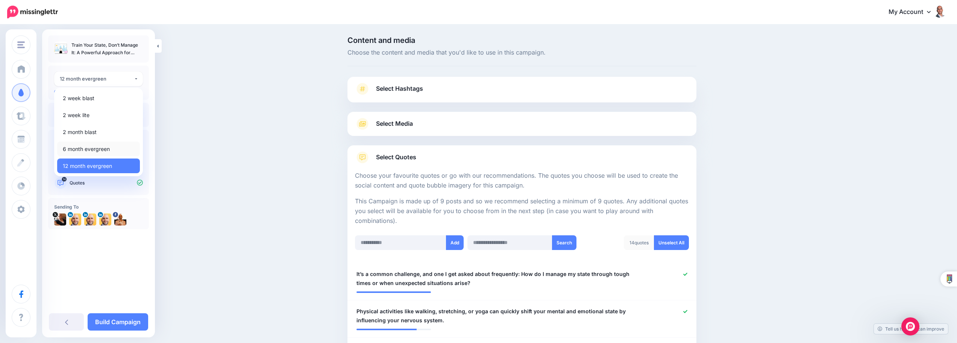
click at [97, 146] on span "6 month evergreen" at bounding box center [86, 148] width 47 height 9
select select "******"
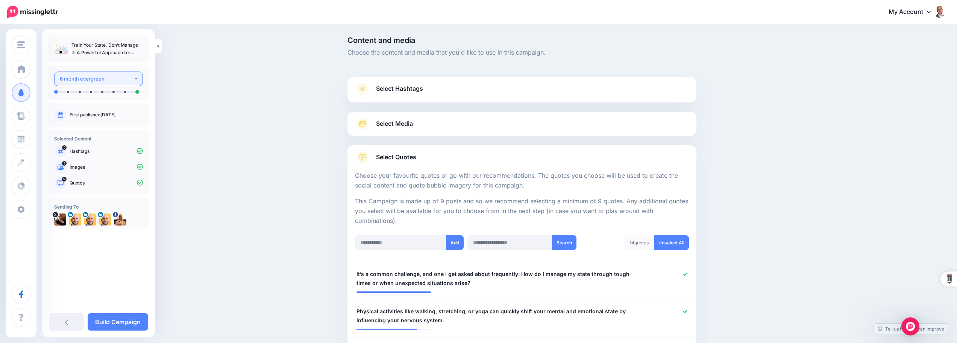
scroll to position [71, 0]
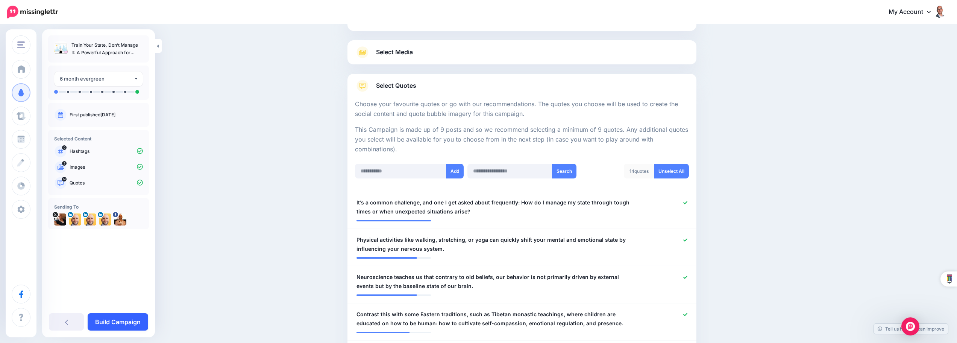
click at [103, 323] on link "Build Campaign" at bounding box center [118, 321] width 61 height 17
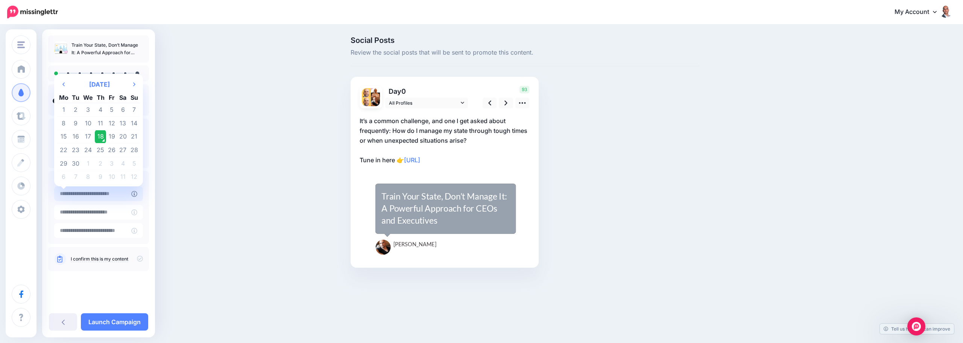
click at [111, 194] on input "text" at bounding box center [92, 193] width 77 height 15
click at [133, 138] on td "21" at bounding box center [134, 137] width 11 height 14
type input "**********"
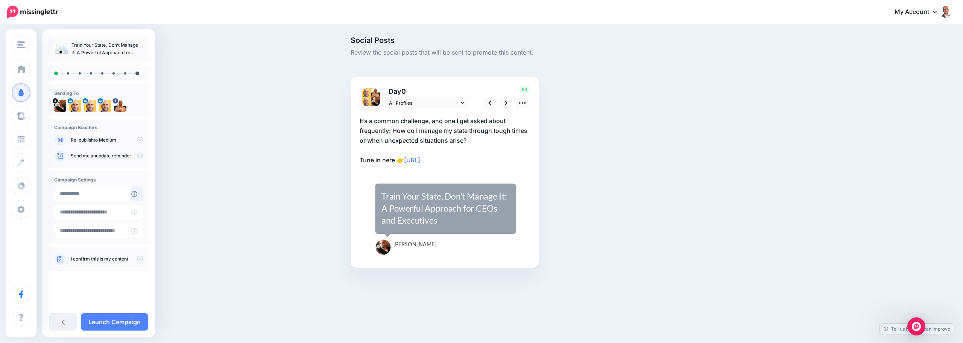
click at [143, 254] on div "I confirm this is my content" at bounding box center [98, 259] width 89 height 12
click at [140, 260] on icon at bounding box center [140, 258] width 6 height 6
click at [505, 107] on link at bounding box center [506, 102] width 14 height 11
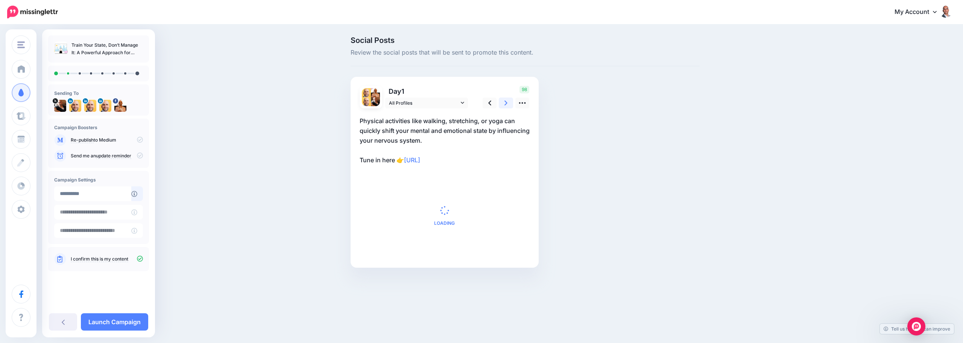
click at [505, 107] on link at bounding box center [506, 102] width 14 height 11
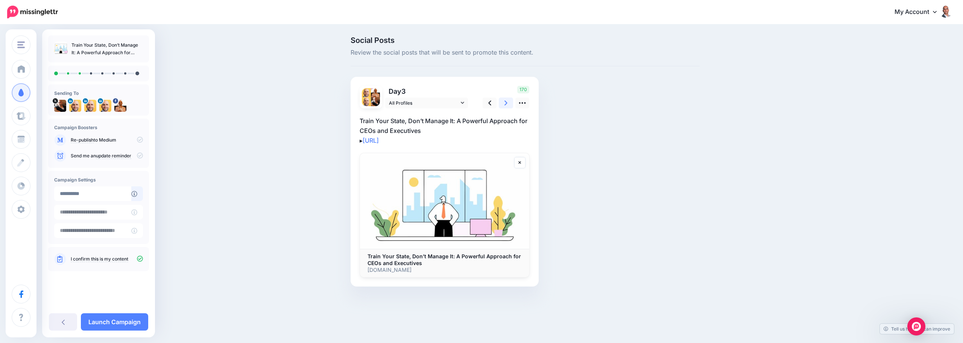
click at [505, 107] on link at bounding box center [506, 102] width 14 height 11
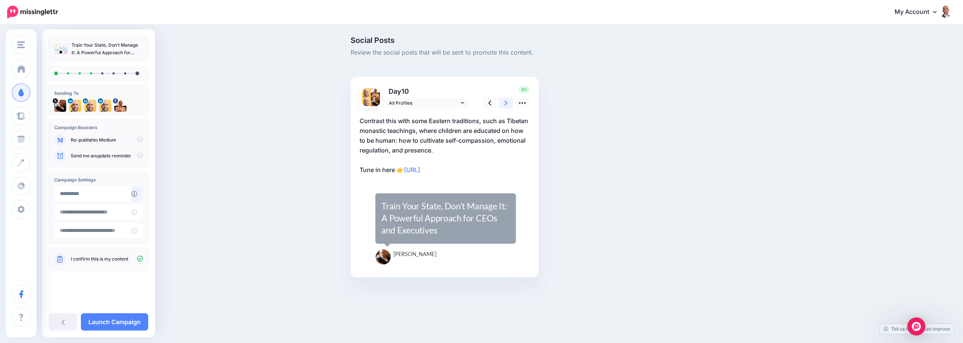
click at [505, 107] on link at bounding box center [506, 102] width 14 height 11
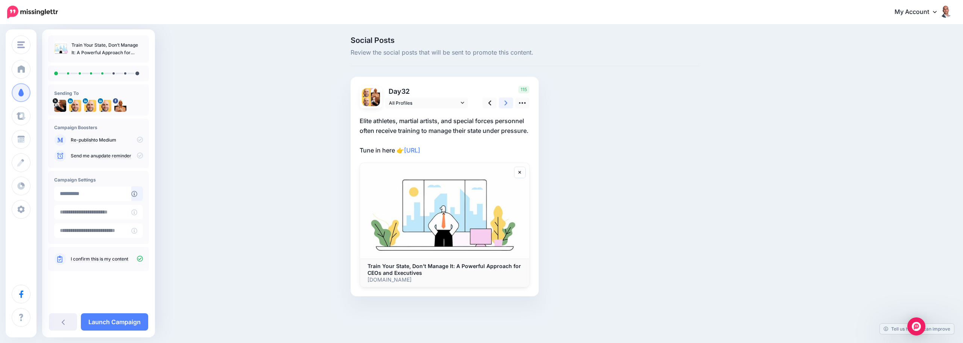
click at [505, 107] on link at bounding box center [506, 102] width 14 height 11
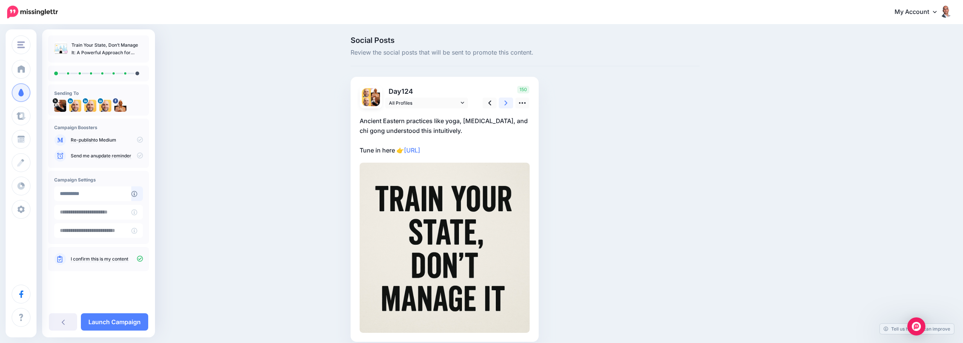
click at [505, 107] on link at bounding box center [506, 102] width 14 height 11
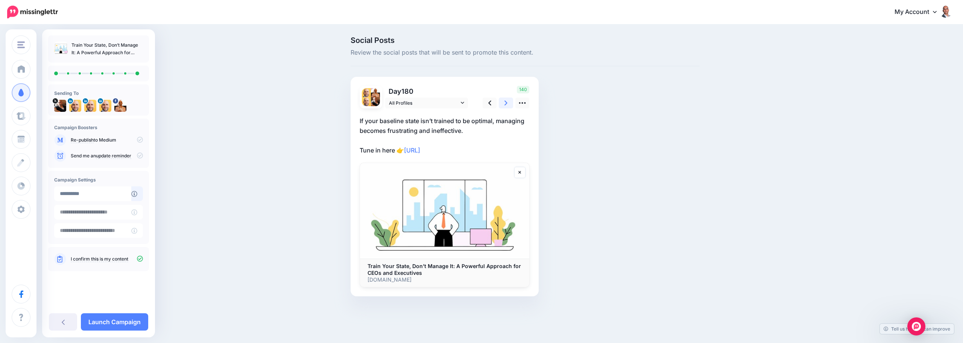
click at [505, 107] on link at bounding box center [506, 102] width 14 height 11
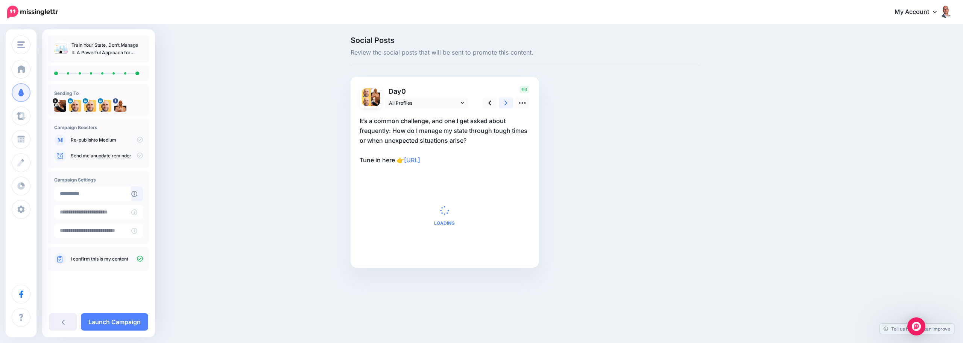
click at [505, 107] on link at bounding box center [506, 102] width 14 height 11
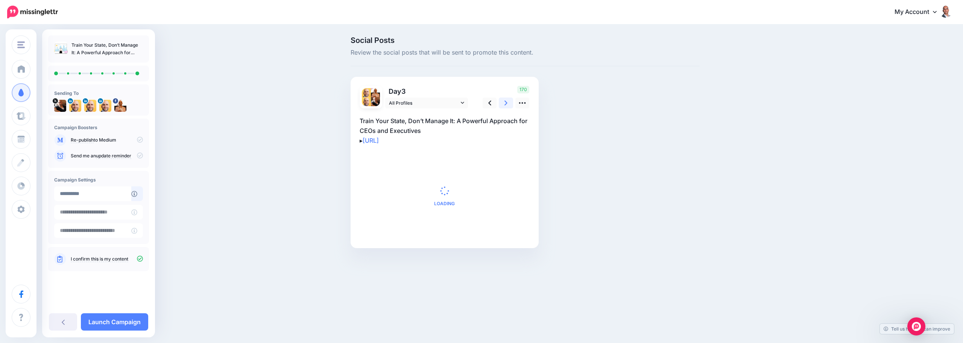
click at [505, 107] on link at bounding box center [506, 102] width 14 height 11
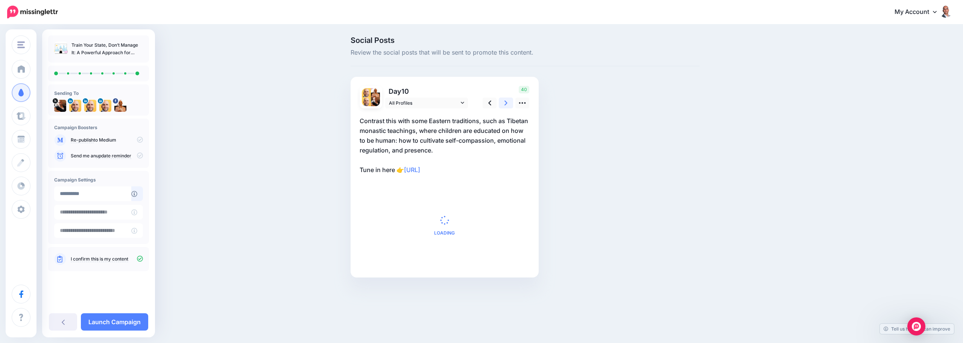
click at [505, 107] on link at bounding box center [506, 102] width 14 height 11
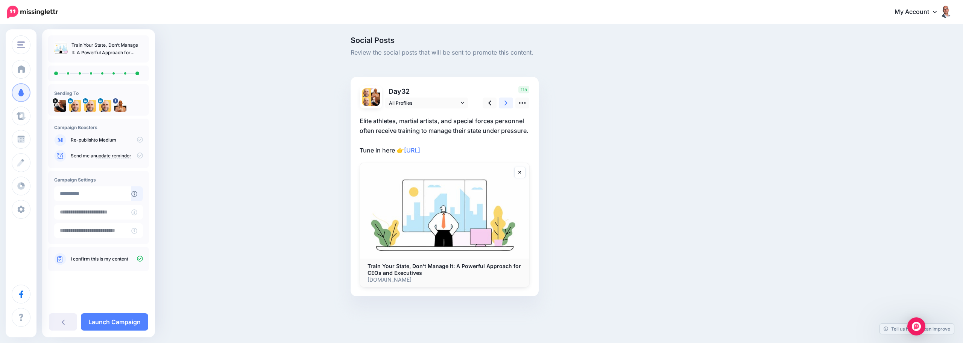
click at [505, 107] on link at bounding box center [506, 102] width 14 height 11
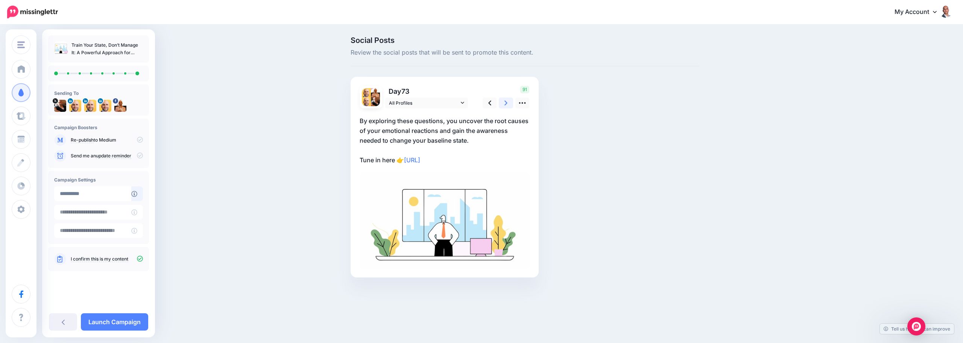
click at [505, 107] on link at bounding box center [506, 102] width 14 height 11
click at [505, 107] on link at bounding box center [503, 102] width 14 height 11
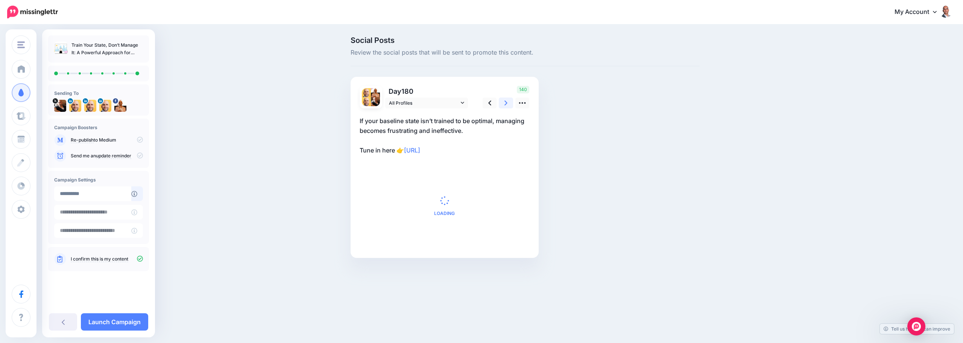
click at [505, 107] on link at bounding box center [506, 102] width 14 height 11
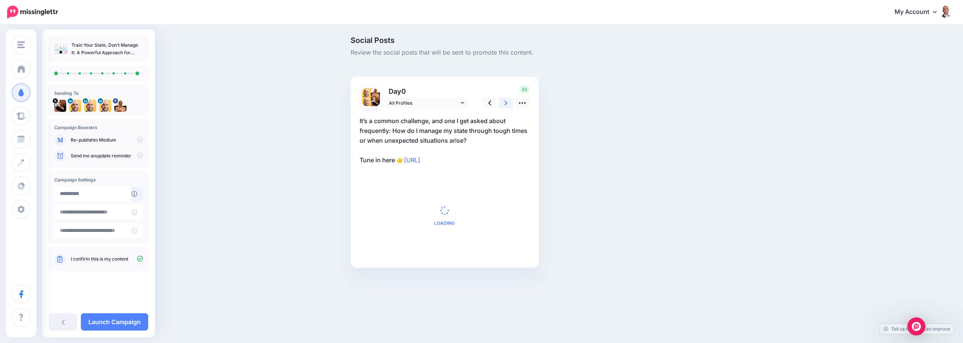
click at [505, 107] on link at bounding box center [506, 102] width 14 height 11
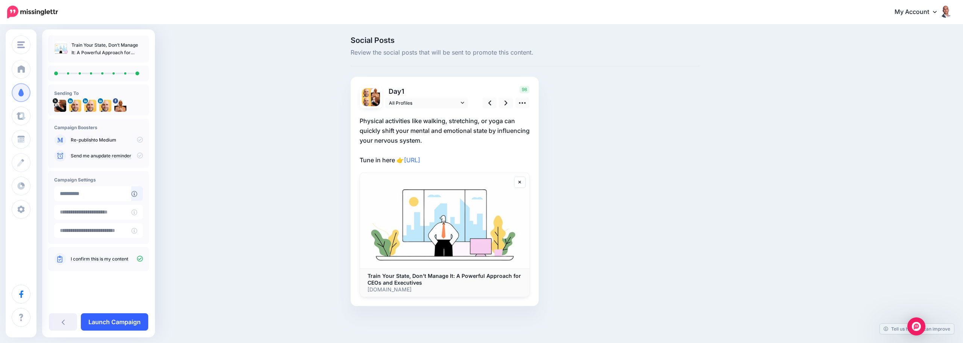
click at [131, 322] on link "Launch Campaign" at bounding box center [114, 321] width 67 height 17
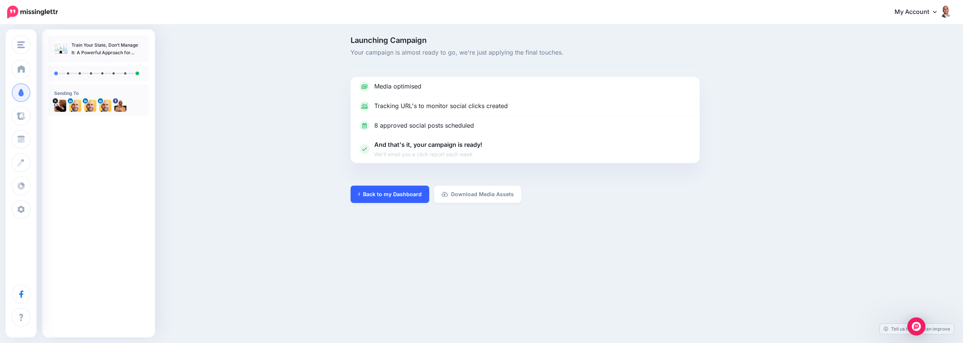
click at [397, 196] on link "Back to my Dashboard" at bounding box center [390, 193] width 79 height 17
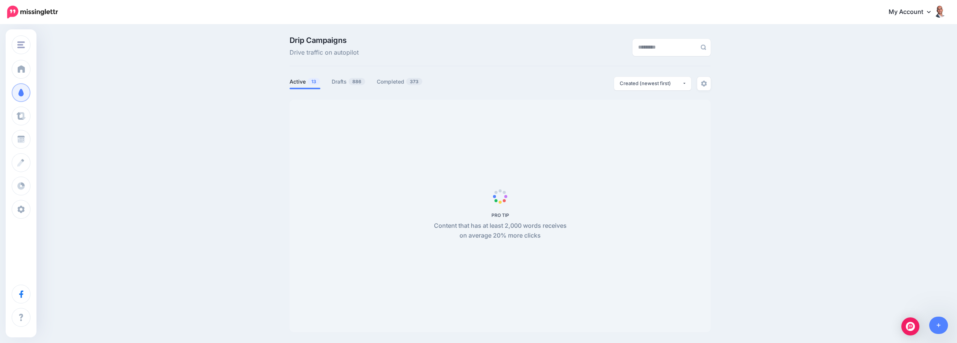
click at [328, 80] on ul "Active 13 Drafts 886 Completed 373" at bounding box center [395, 83] width 211 height 12
click at [338, 83] on link "Drafts 886" at bounding box center [349, 81] width 34 height 9
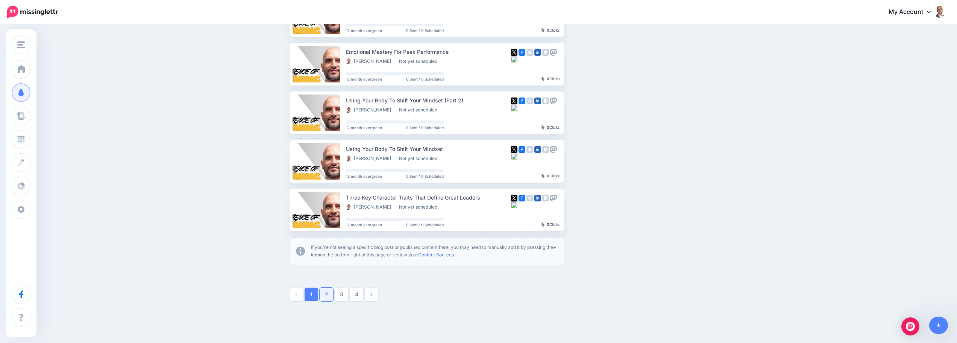
click at [331, 297] on link "2" at bounding box center [327, 294] width 14 height 14
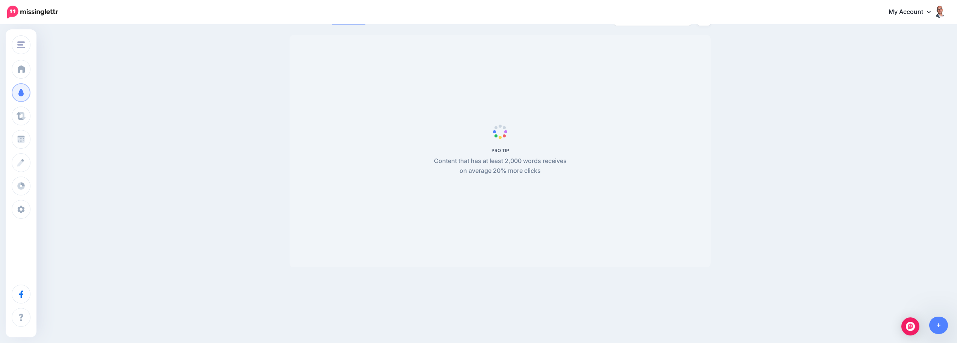
scroll to position [65, 0]
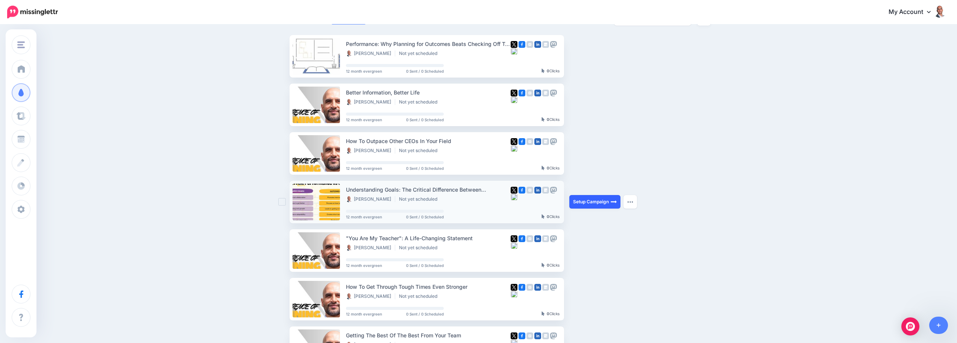
click at [602, 200] on link "Setup Campaign" at bounding box center [594, 202] width 51 height 14
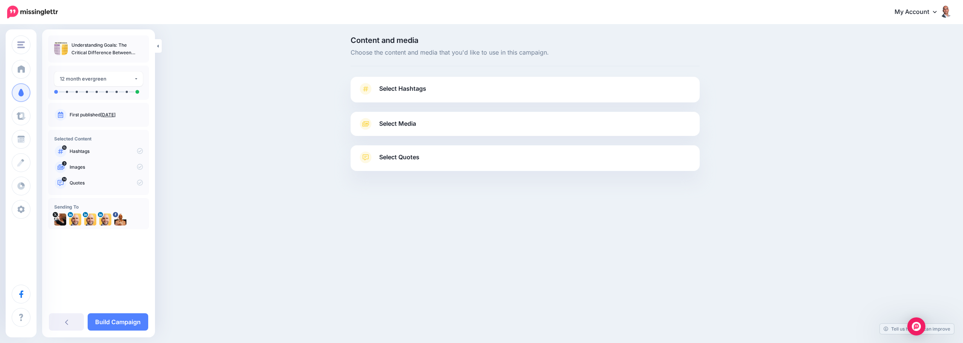
click at [566, 93] on link "Select Hashtags" at bounding box center [525, 93] width 334 height 20
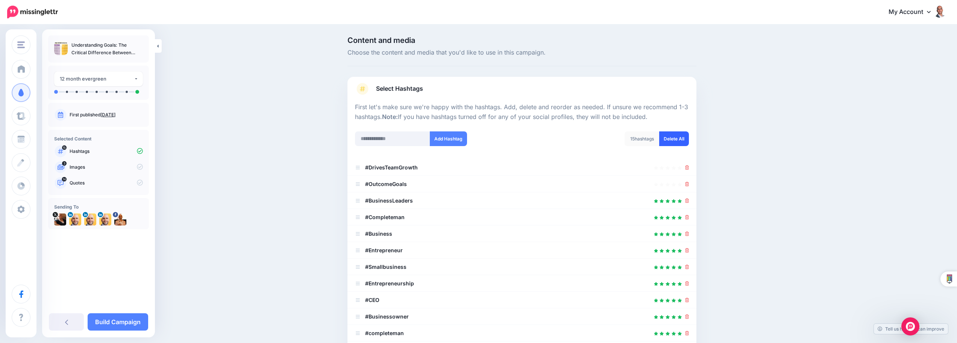
click at [679, 133] on link "Delete All" at bounding box center [674, 138] width 30 height 15
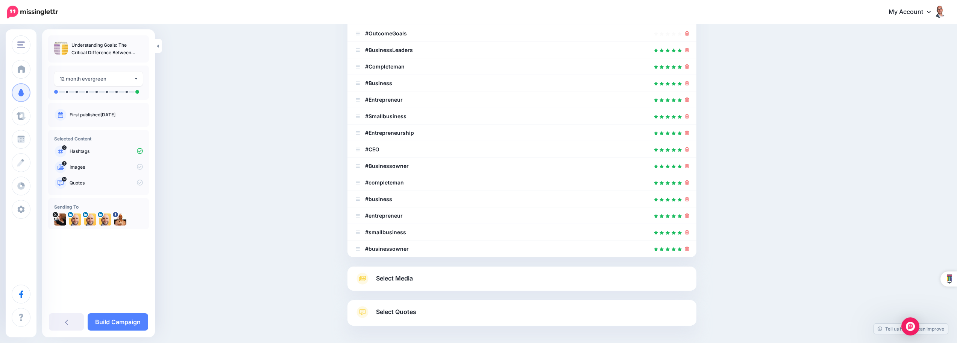
click at [538, 275] on link "Select Media" at bounding box center [522, 278] width 334 height 12
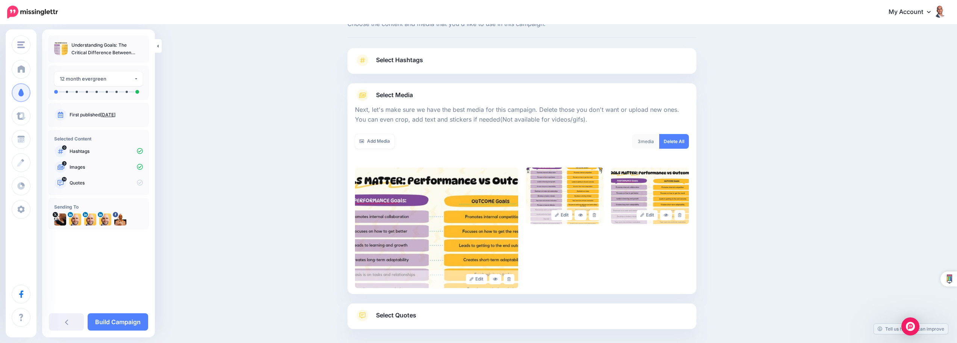
scroll to position [64, 0]
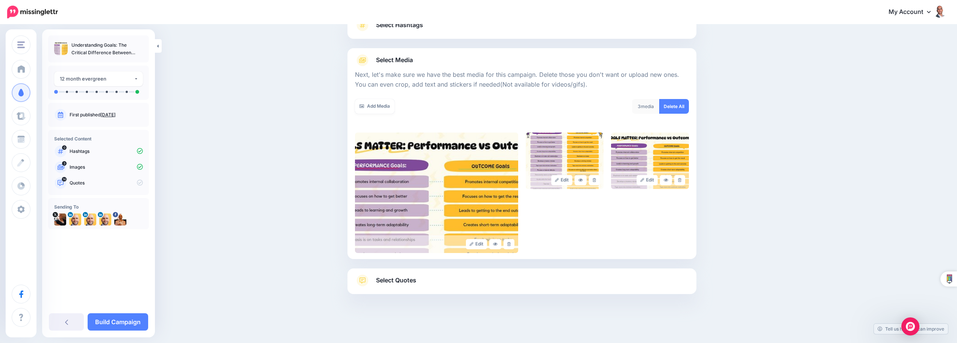
click at [475, 285] on link "Select Quotes" at bounding box center [522, 284] width 334 height 20
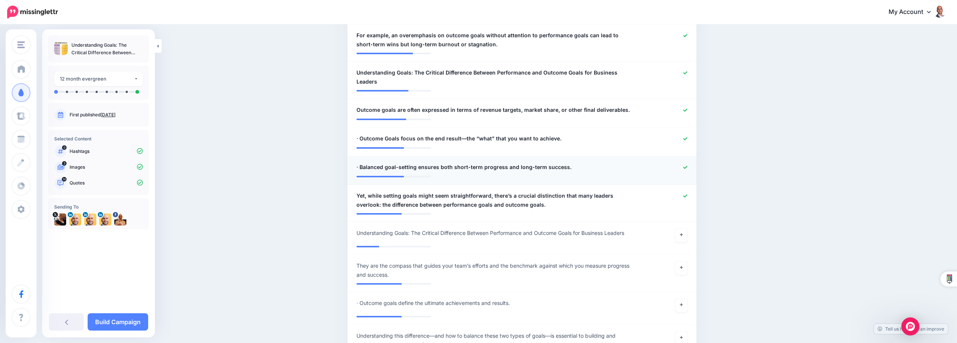
scroll to position [590, 0]
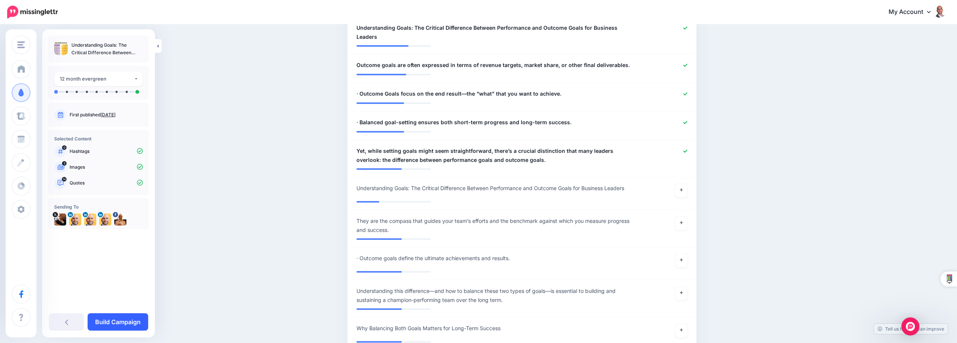
click at [131, 319] on link "Build Campaign" at bounding box center [118, 321] width 61 height 17
click at [109, 82] on div "12 month evergreen" at bounding box center [97, 78] width 74 height 9
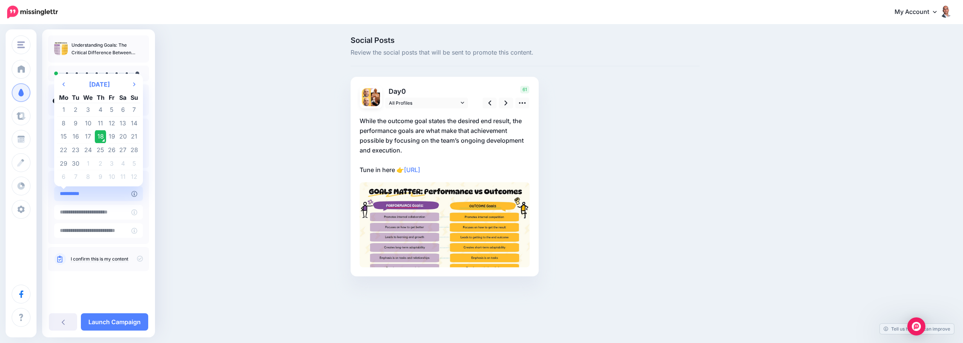
click at [115, 190] on input "**********" at bounding box center [92, 193] width 77 height 15
click at [65, 150] on td "22" at bounding box center [63, 150] width 13 height 14
type input "**********"
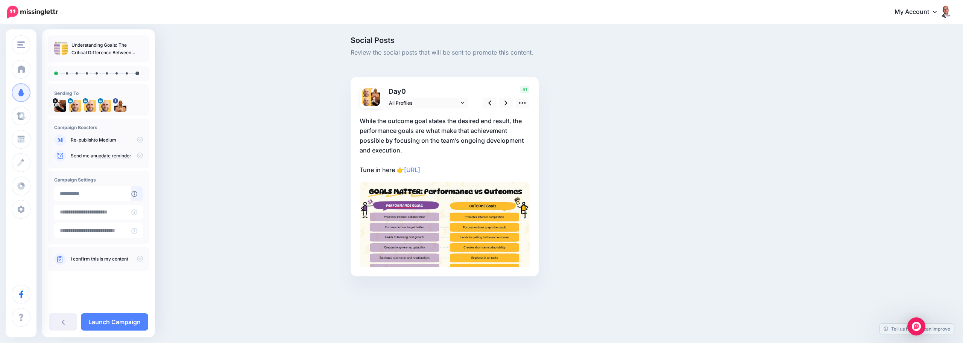
click at [139, 255] on icon at bounding box center [140, 258] width 6 height 6
click at [509, 105] on link at bounding box center [506, 102] width 14 height 11
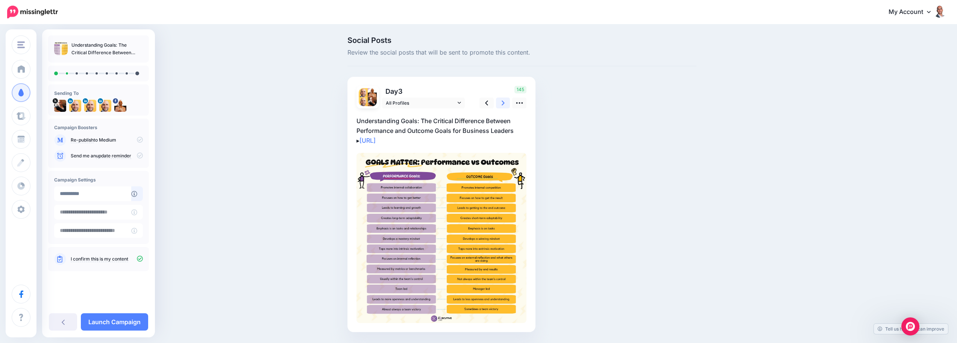
click at [509, 105] on link at bounding box center [503, 102] width 14 height 11
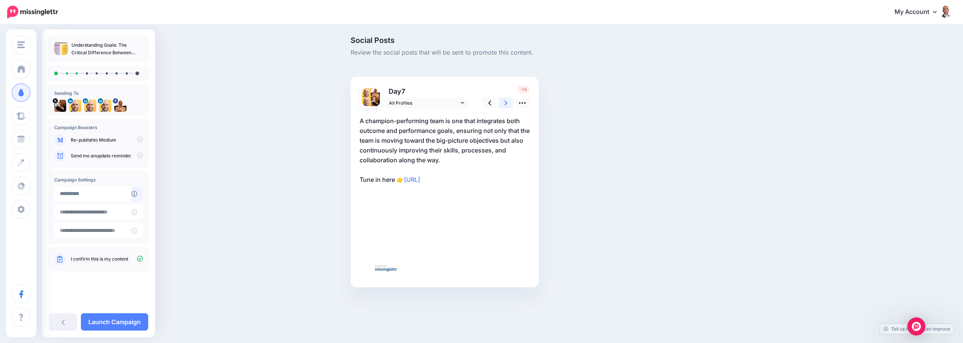
click at [509, 105] on link at bounding box center [506, 102] width 14 height 11
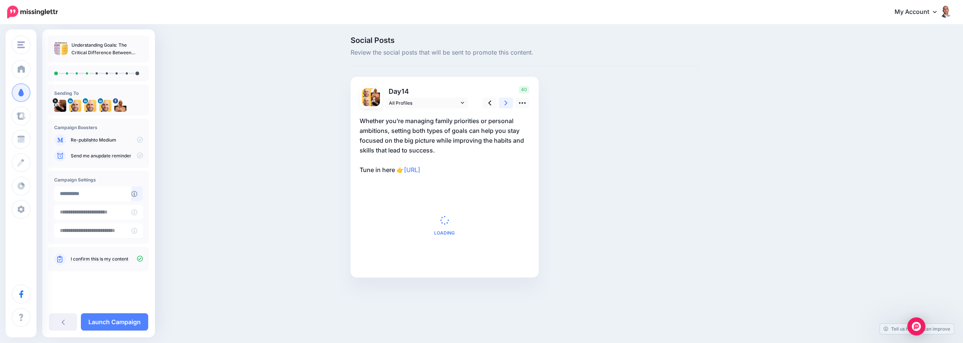
click at [509, 105] on link at bounding box center [506, 102] width 14 height 11
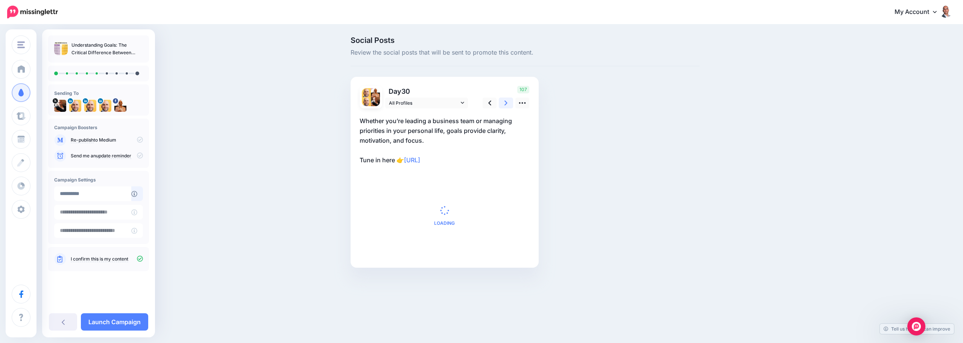
click at [509, 105] on link at bounding box center [506, 102] width 14 height 11
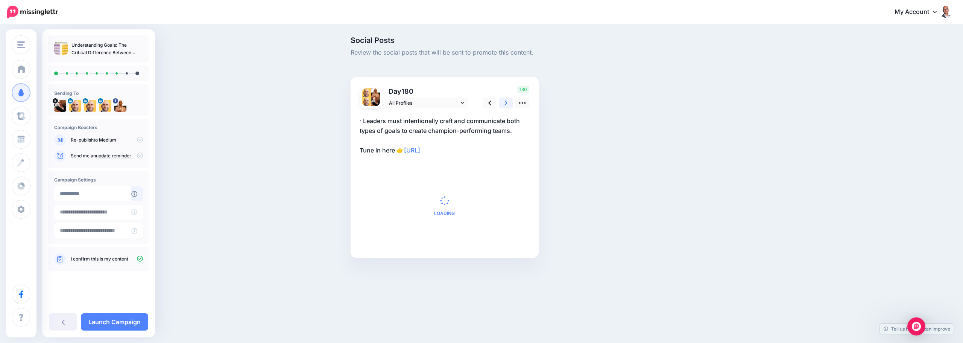
click at [509, 105] on link at bounding box center [506, 102] width 14 height 11
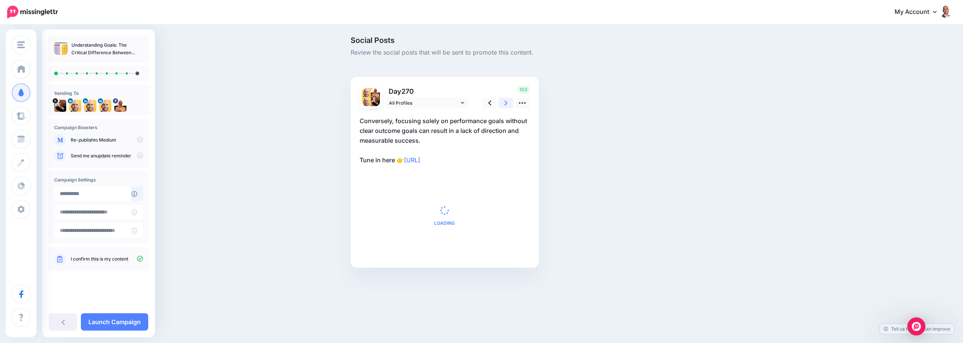
click at [509, 105] on link at bounding box center [506, 102] width 14 height 11
click at [509, 105] on link at bounding box center [503, 102] width 14 height 11
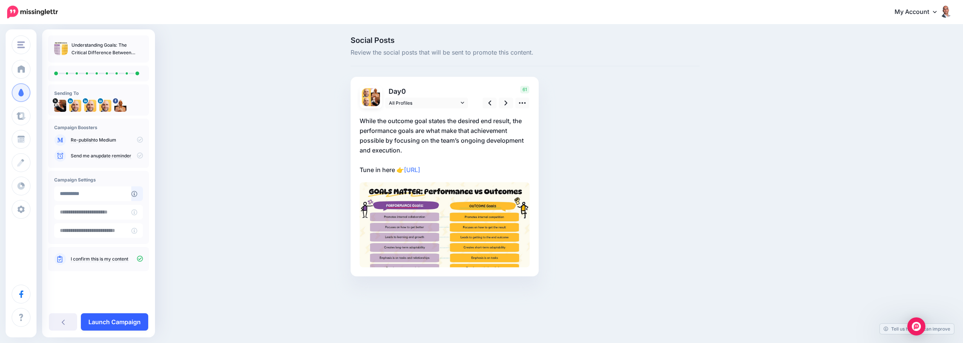
click at [115, 319] on link "Launch Campaign" at bounding box center [114, 321] width 67 height 17
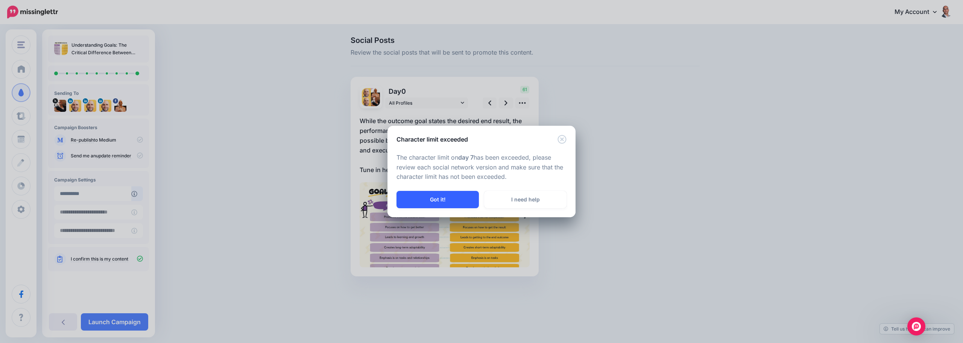
click at [457, 192] on button "Got it!" at bounding box center [437, 199] width 82 height 17
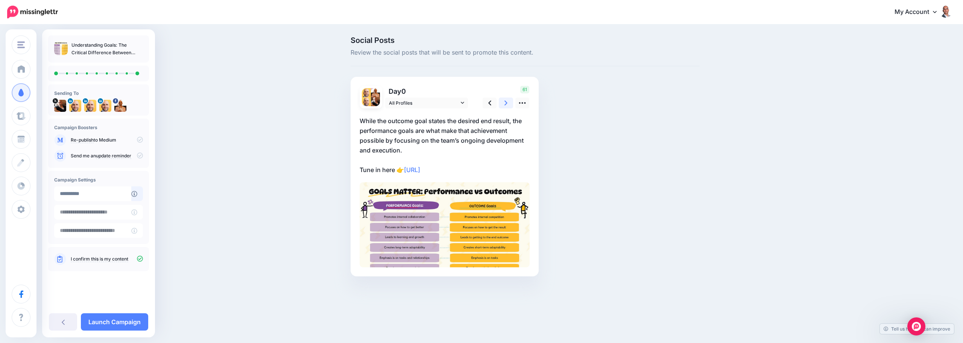
click at [503, 102] on link at bounding box center [506, 102] width 14 height 11
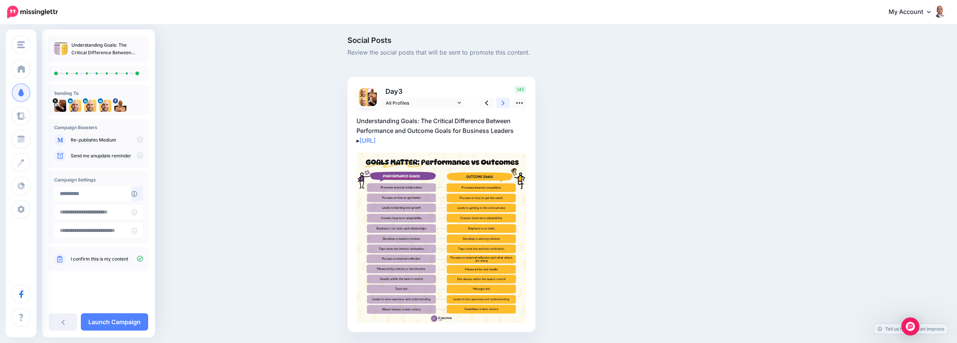
click at [503, 102] on link at bounding box center [503, 102] width 14 height 11
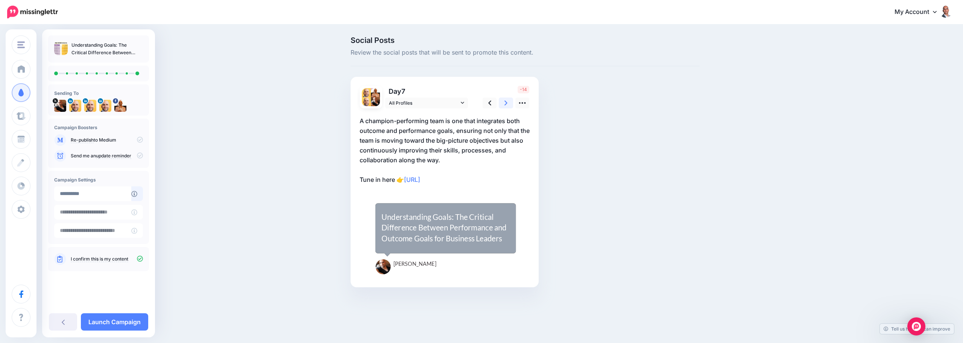
click at [503, 102] on link at bounding box center [506, 102] width 14 height 11
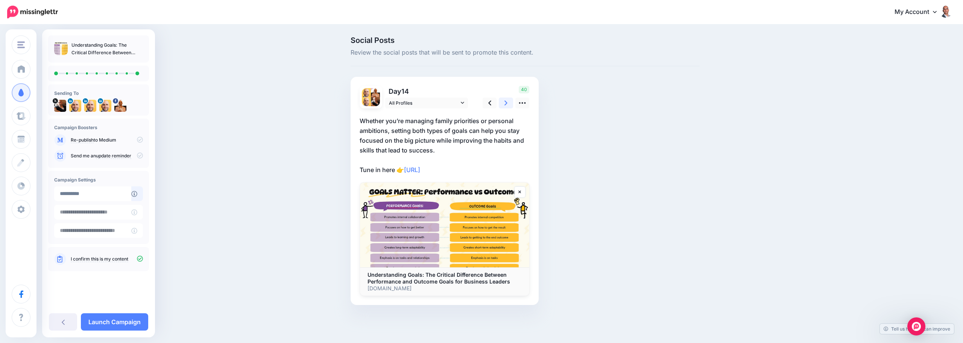
click at [503, 102] on link at bounding box center [506, 102] width 14 height 11
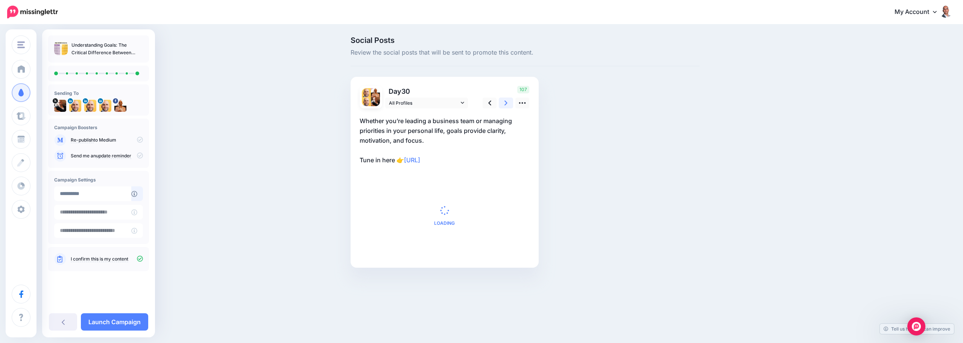
click at [503, 102] on link at bounding box center [506, 102] width 14 height 11
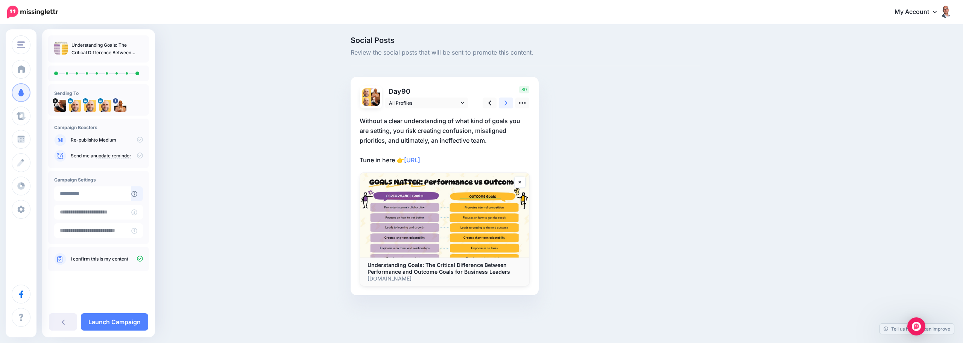
click at [503, 102] on link at bounding box center [506, 102] width 14 height 11
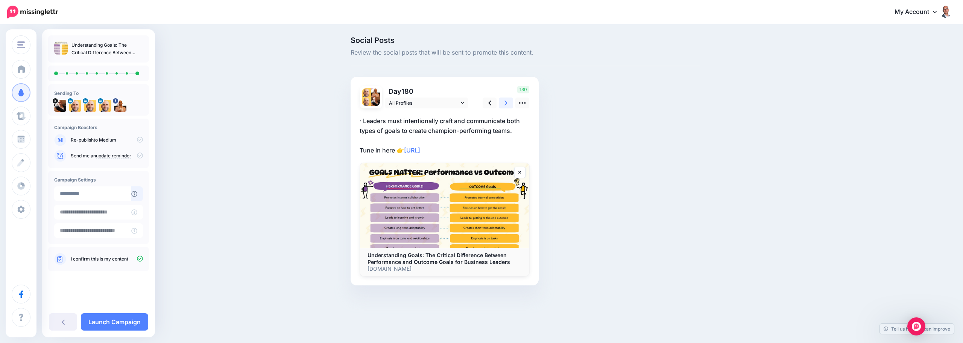
click at [503, 102] on link at bounding box center [506, 102] width 14 height 11
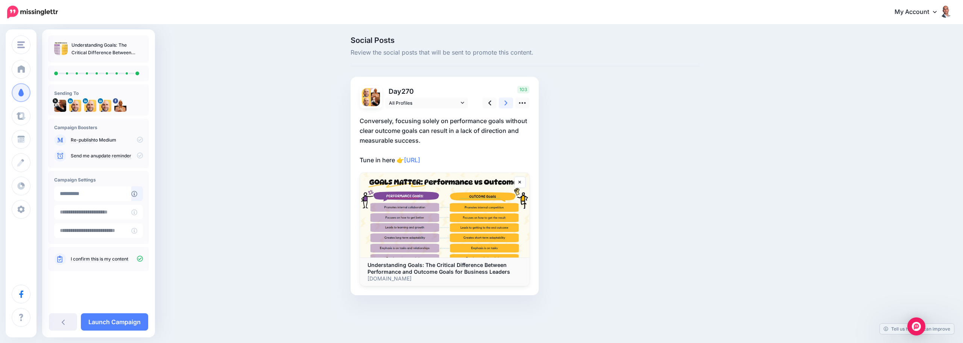
click at [503, 102] on link at bounding box center [506, 102] width 14 height 11
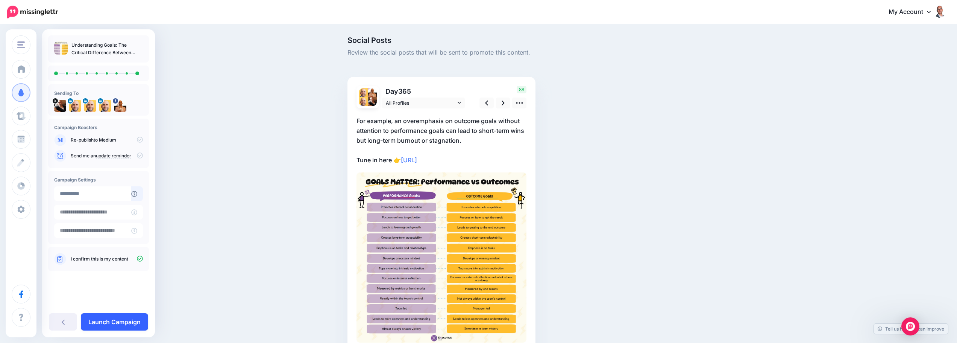
click at [115, 316] on link "Launch Campaign" at bounding box center [114, 321] width 67 height 17
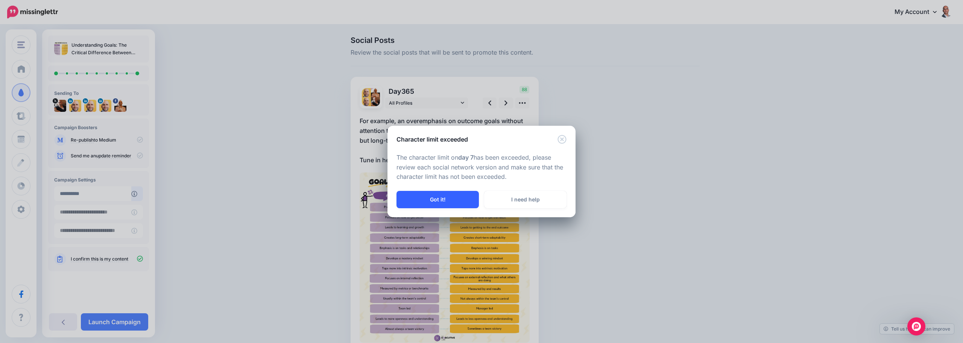
click at [449, 196] on button "Got it!" at bounding box center [437, 199] width 82 height 17
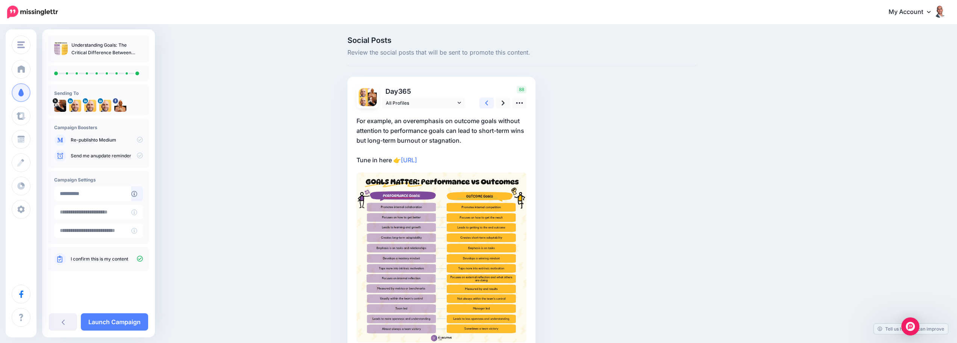
click at [493, 103] on link at bounding box center [487, 102] width 14 height 11
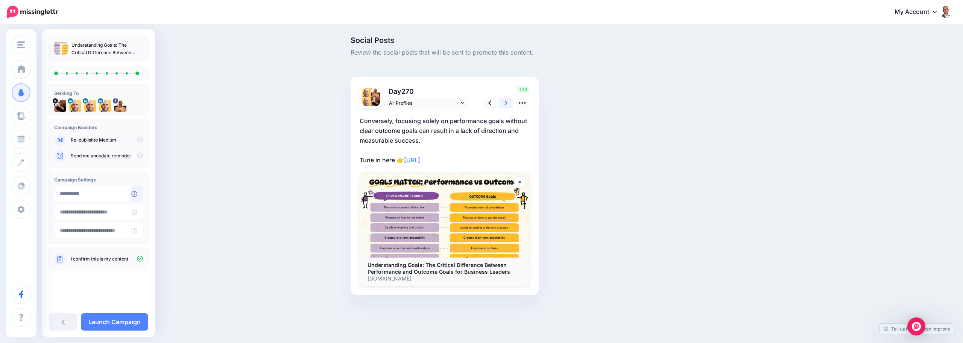
click at [507, 105] on icon at bounding box center [505, 103] width 3 height 8
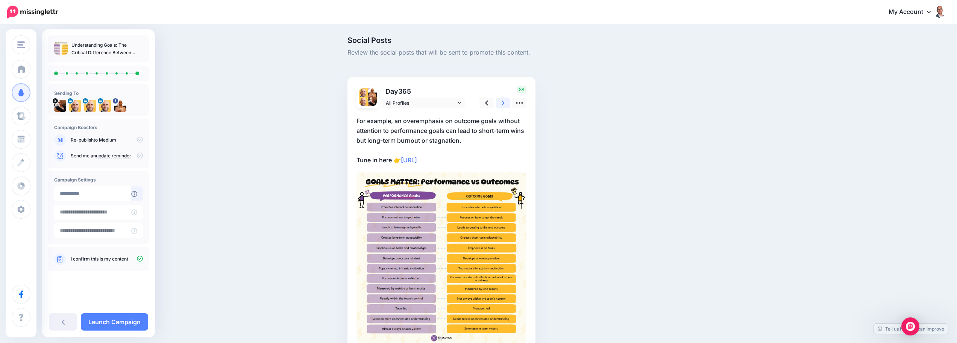
click at [505, 105] on icon at bounding box center [503, 103] width 3 height 8
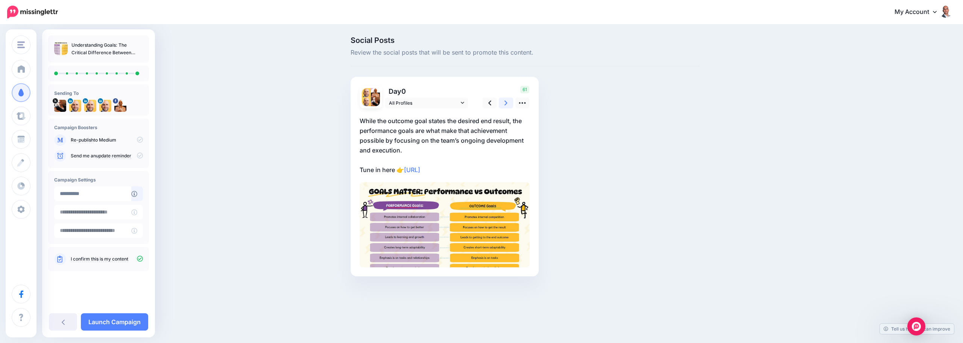
click at [507, 105] on icon at bounding box center [505, 103] width 3 height 8
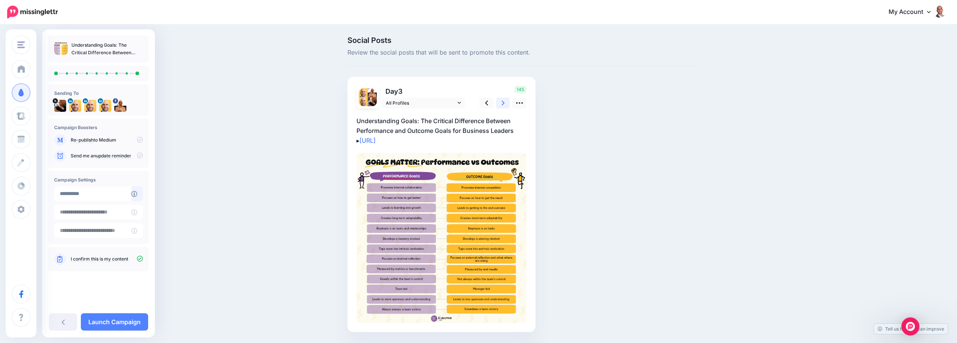
click at [505, 105] on icon at bounding box center [503, 103] width 3 height 8
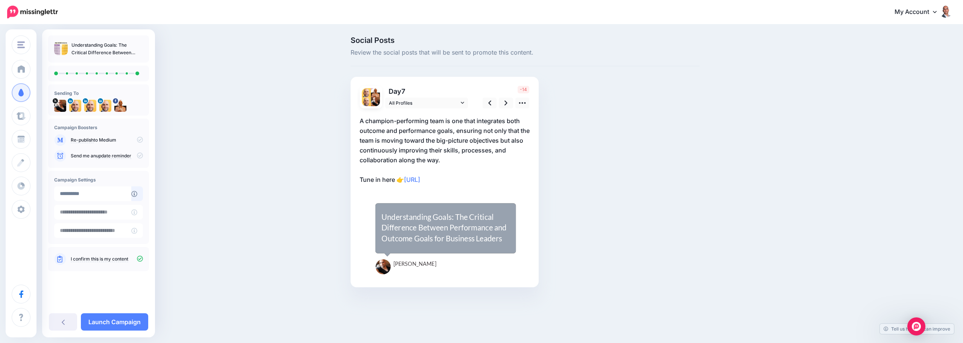
click at [445, 161] on p "A champion-performing team is one that integrates both outcome and performance …" at bounding box center [445, 150] width 170 height 68
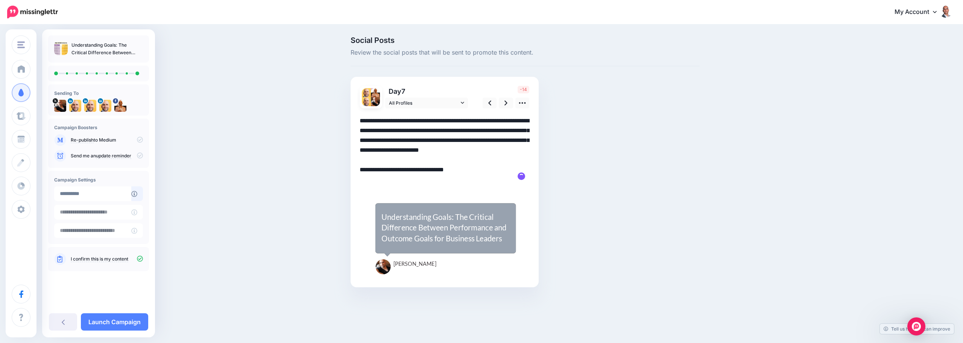
click at [504, 149] on textarea "**********" at bounding box center [445, 150] width 170 height 68
click at [486, 149] on textarea "**********" at bounding box center [445, 150] width 170 height 68
type textarea "**********"
click at [97, 318] on link "Launch Campaign" at bounding box center [114, 321] width 67 height 17
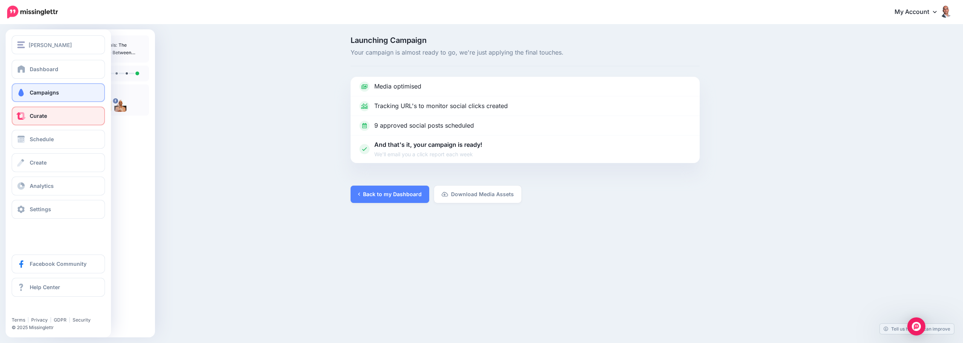
click at [40, 112] on link "Curate" at bounding box center [58, 115] width 93 height 19
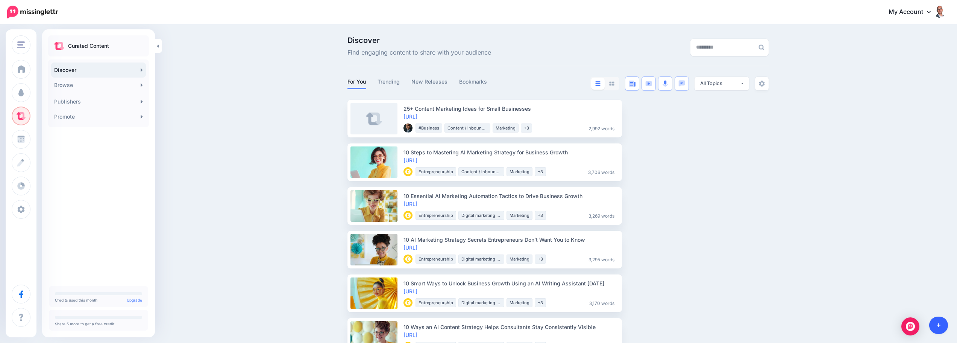
click at [938, 323] on icon at bounding box center [939, 324] width 4 height 5
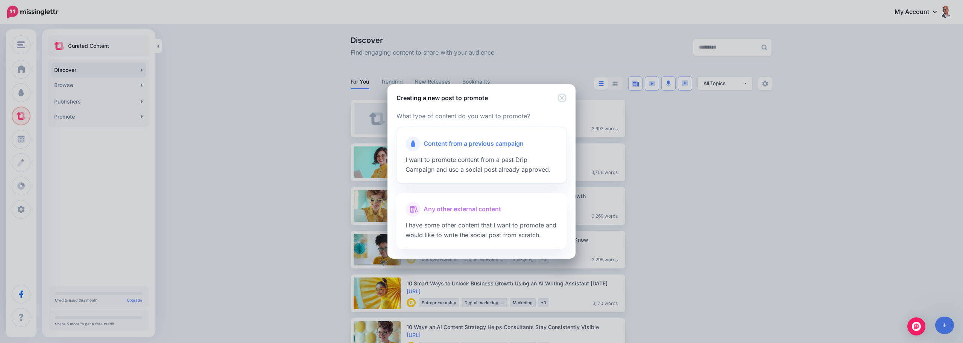
click at [467, 143] on span "Content from a previous campaign" at bounding box center [474, 144] width 100 height 10
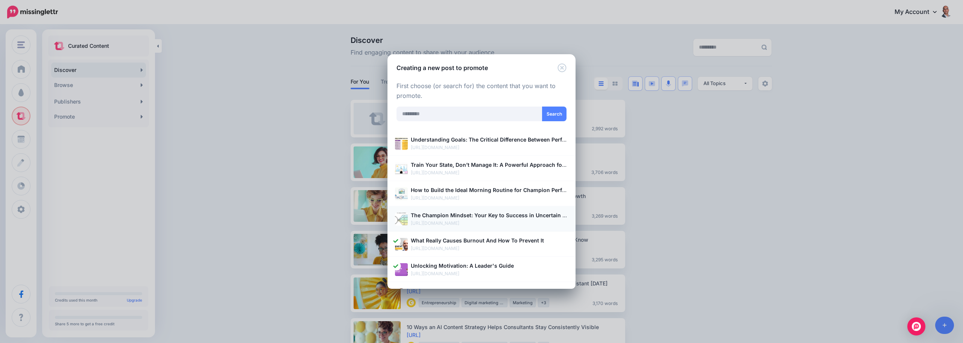
click at [487, 213] on b "The Champion Mindset: Your Key to Success in Uncertain Times" at bounding box center [494, 215] width 167 height 6
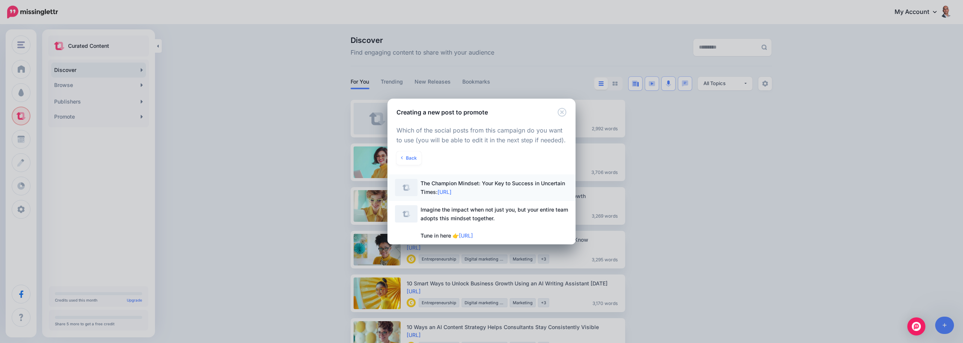
click at [454, 181] on span "The Champion Mindset: Your Key to Success in Uncertain Times: https://lttr.ai/A…" at bounding box center [493, 187] width 144 height 15
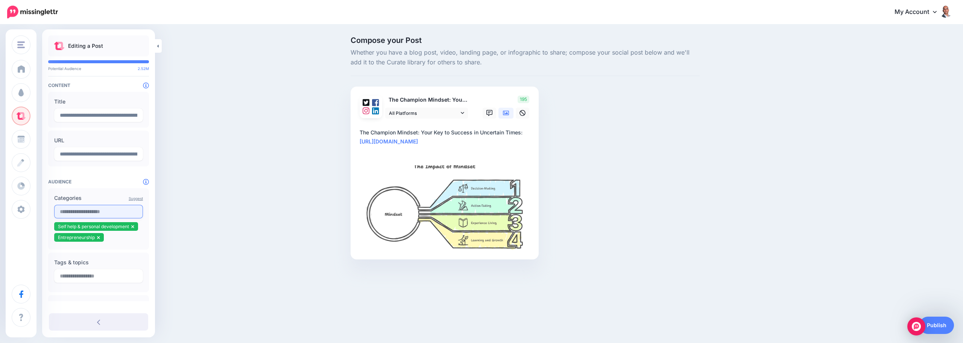
click at [103, 214] on input "text" at bounding box center [98, 212] width 89 height 14
type input "**********"
click at [79, 226] on span "Business coaching" at bounding box center [80, 226] width 39 height 6
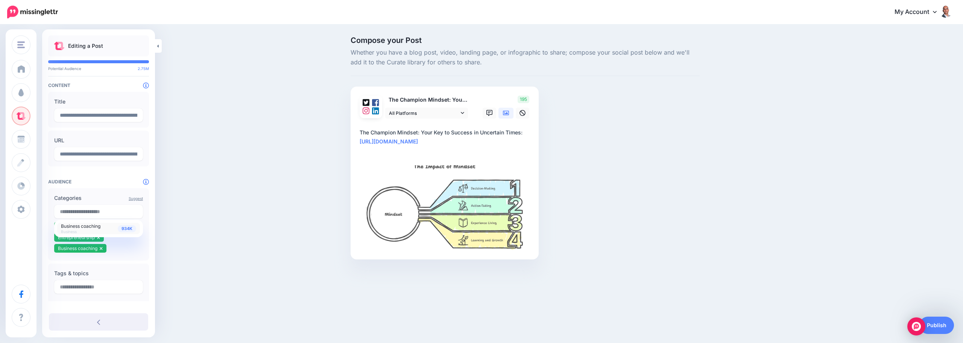
click at [100, 225] on span "Business coaching" at bounding box center [80, 226] width 39 height 6
click at [99, 196] on label "Categories" at bounding box center [98, 197] width 89 height 9
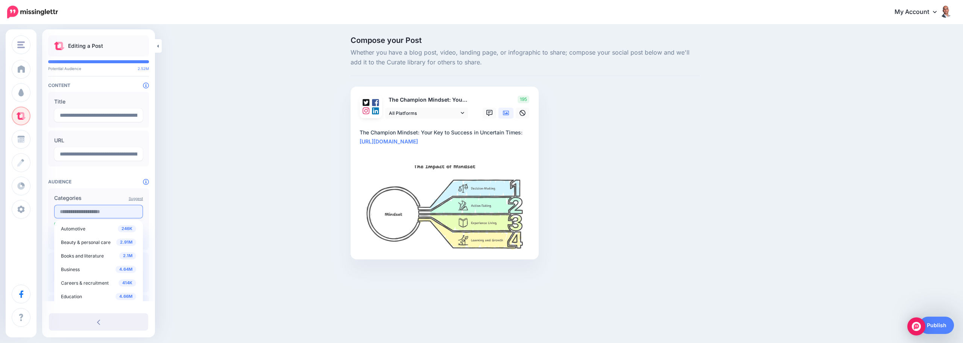
click at [97, 209] on input "text" at bounding box center [98, 212] width 89 height 14
type input "********"
click at [79, 260] on span "Business strategy" at bounding box center [80, 259] width 38 height 6
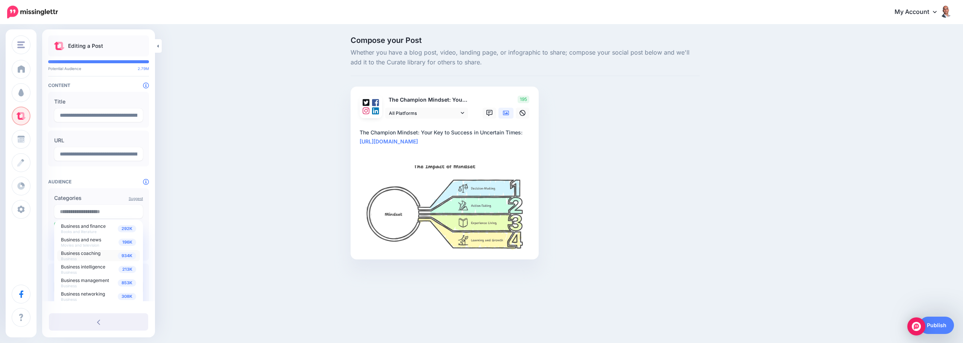
click at [80, 258] on div "934K Business coaching Business" at bounding box center [98, 255] width 75 height 11
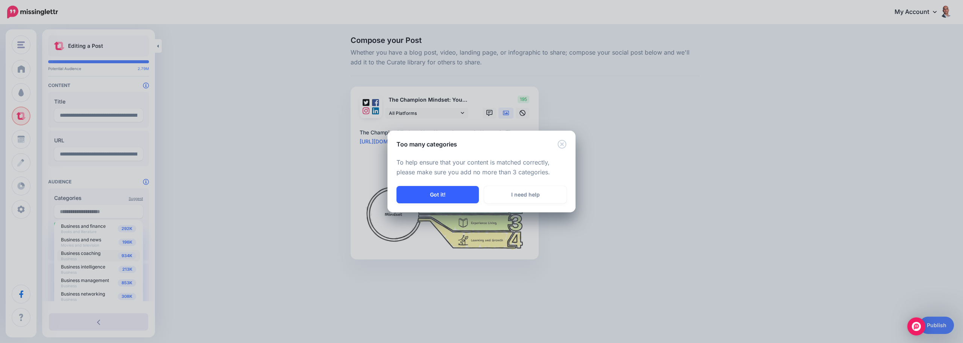
click at [443, 200] on button "Got it!" at bounding box center [437, 194] width 82 height 17
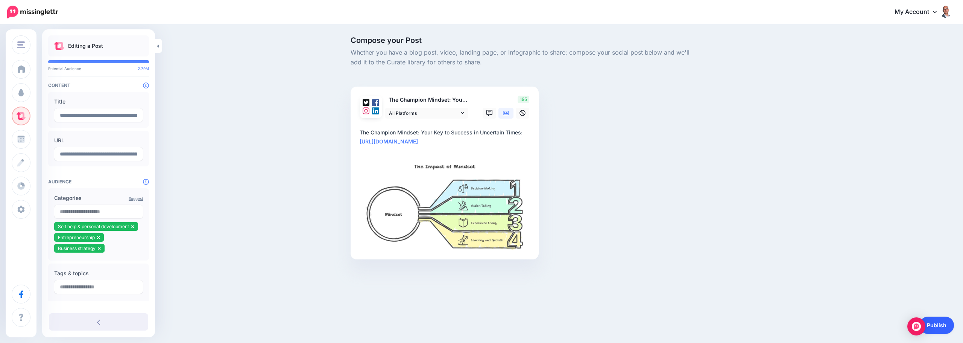
click at [945, 326] on link "Publish" at bounding box center [936, 324] width 35 height 17
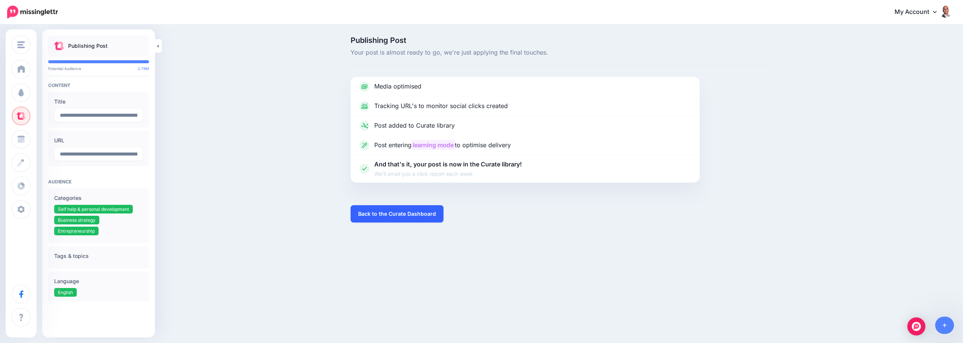
click at [404, 215] on link "Back to the Curate Dashboard" at bounding box center [397, 213] width 93 height 17
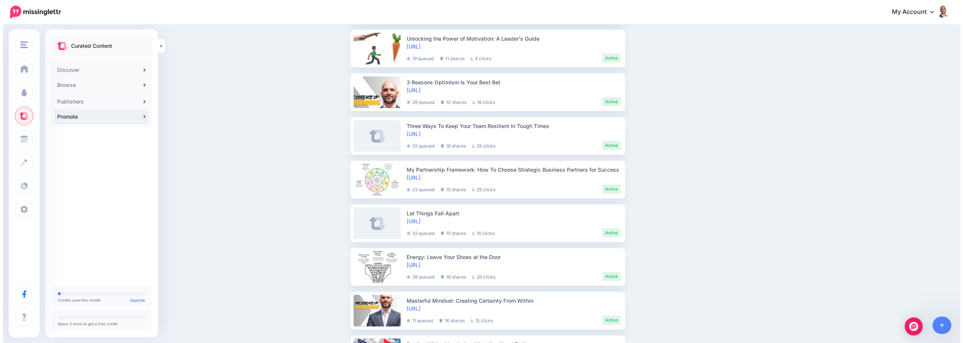
scroll to position [113, 0]
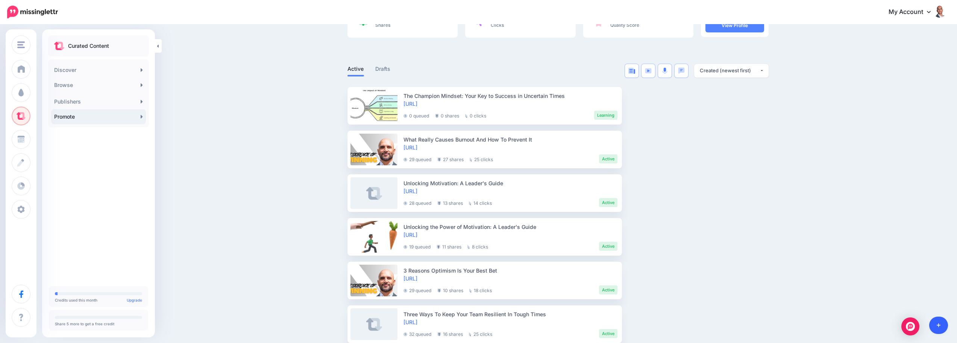
click at [941, 317] on link at bounding box center [938, 324] width 19 height 17
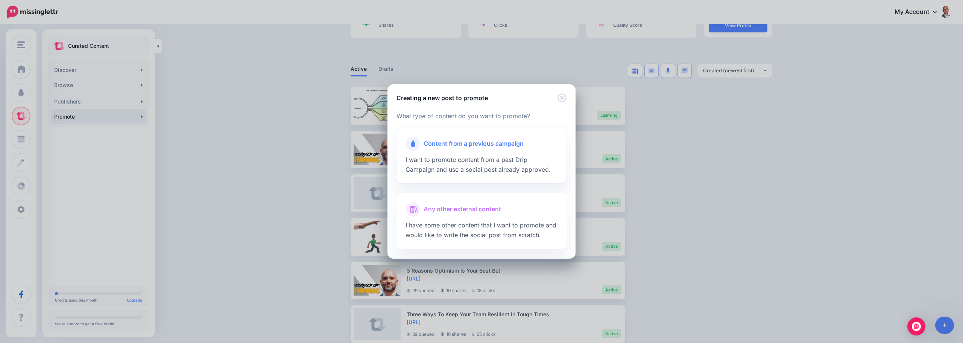
click at [452, 158] on span "I want to promote content from a past Drip Campaign and use a social post alrea…" at bounding box center [477, 164] width 145 height 17
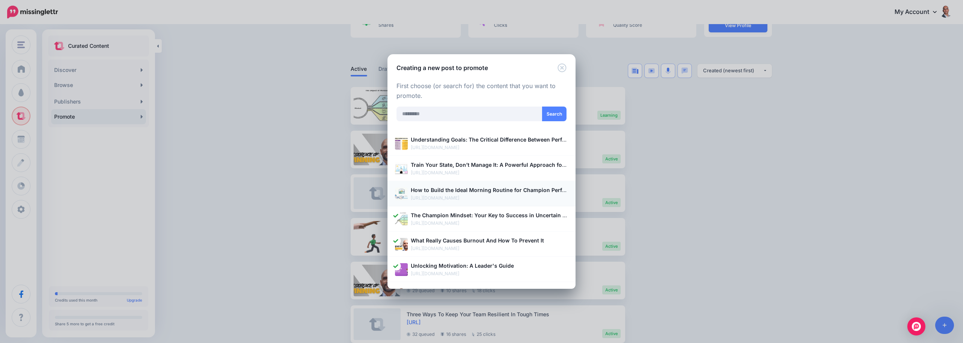
click at [444, 189] on b "How to Build the Ideal Morning Routine for Champion Performance" at bounding box center [498, 190] width 174 height 6
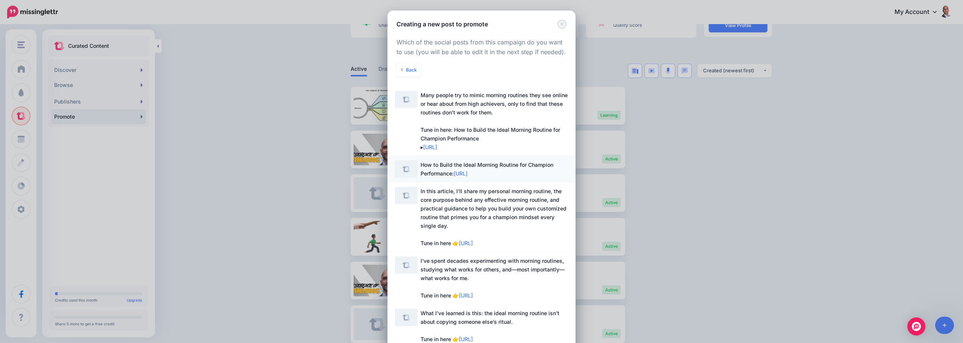
click at [457, 173] on span "https://lttr.ai/AfvnJ" at bounding box center [461, 173] width 14 height 6
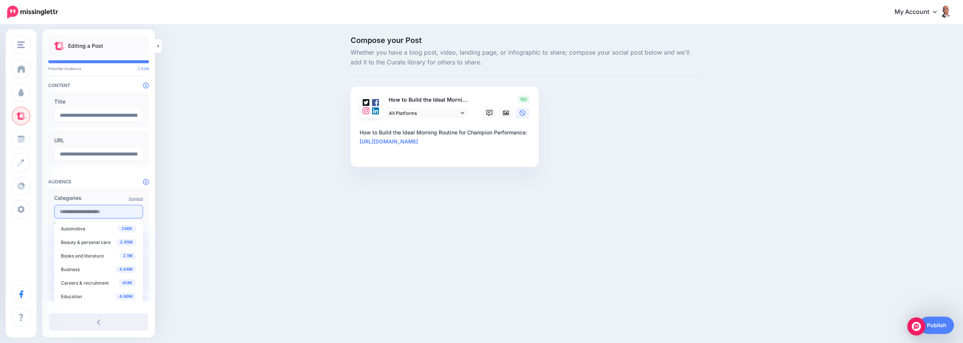
click at [100, 210] on input "text" at bounding box center [98, 212] width 89 height 14
type input "**********"
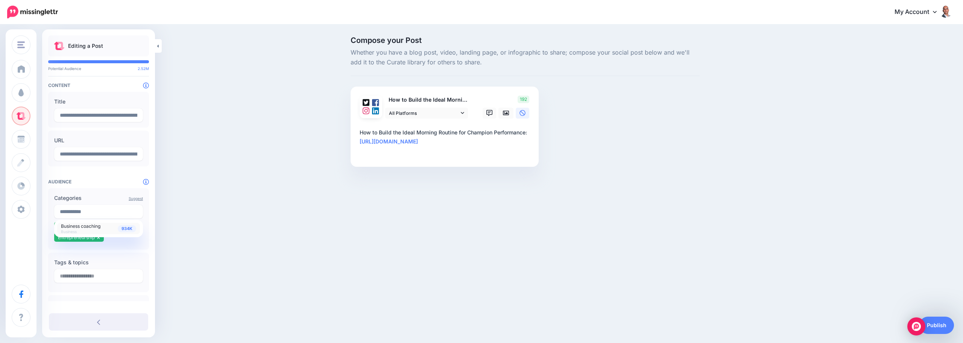
click at [74, 229] on span "Business" at bounding box center [69, 231] width 16 height 5
click at [942, 320] on link "Publish" at bounding box center [936, 324] width 35 height 17
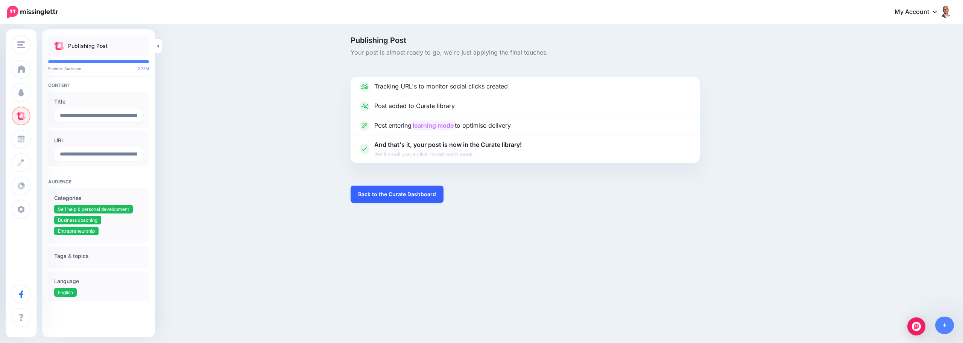
click at [381, 196] on link "Back to the Curate Dashboard" at bounding box center [397, 193] width 93 height 17
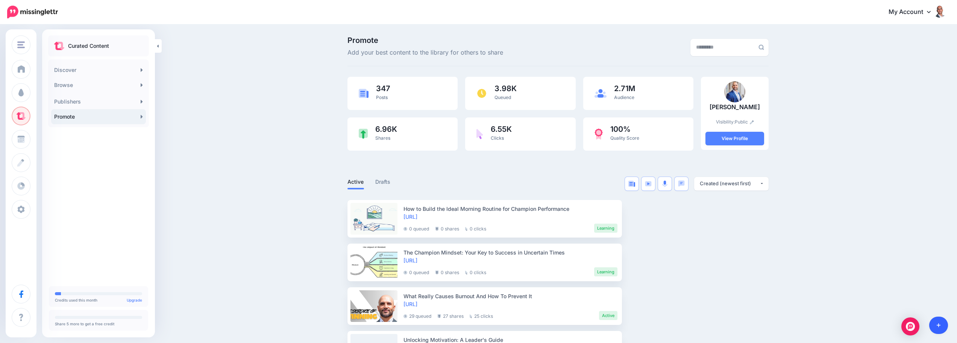
click at [941, 321] on link at bounding box center [938, 324] width 19 height 17
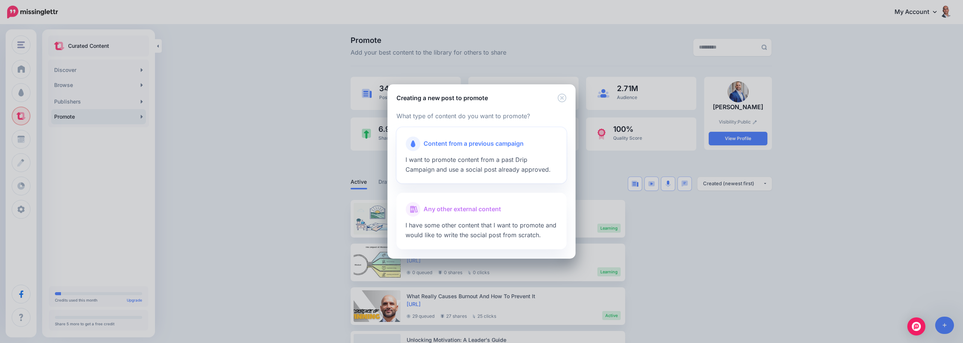
click at [465, 149] on div "Content from a previous campaign" at bounding box center [481, 143] width 152 height 15
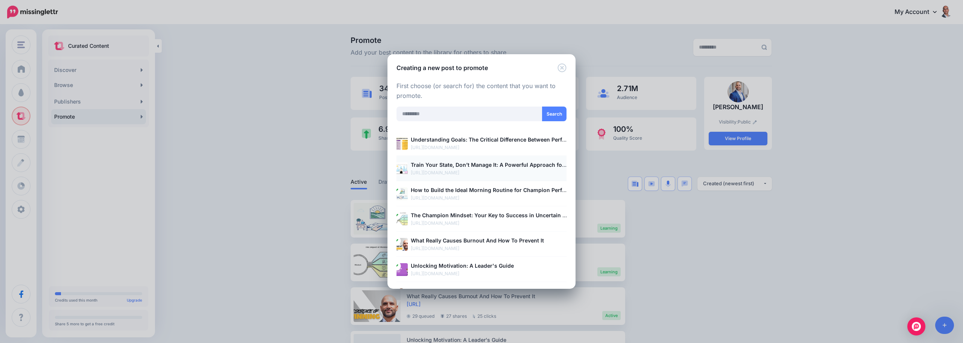
click at [452, 166] on b "Train Your State, Don’t Manage It: A Powerful Approach for CEOs and Executives" at bounding box center [515, 164] width 209 height 6
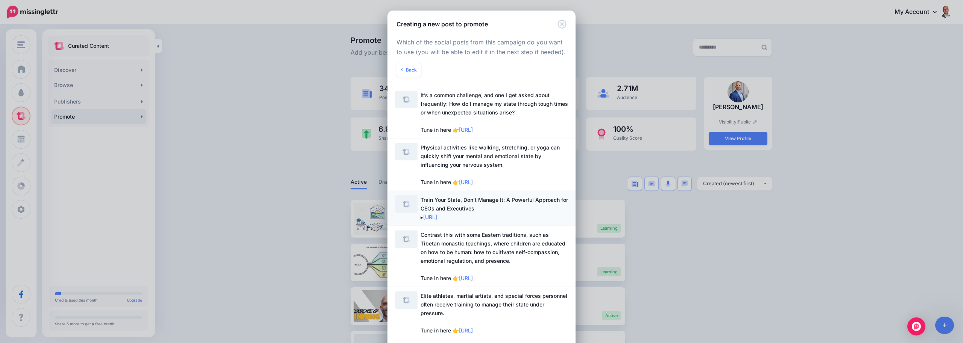
click at [465, 203] on span "Train Your State, Don’t Manage It: A Powerful Approach for CEOs and Executives …" at bounding box center [494, 208] width 147 height 26
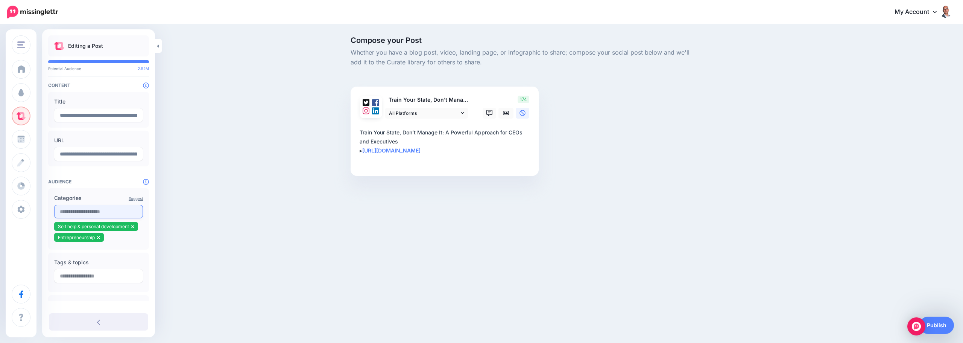
click at [112, 210] on input "text" at bounding box center [98, 212] width 89 height 14
type input "**********"
click at [62, 225] on span "Business coaching" at bounding box center [80, 226] width 39 height 6
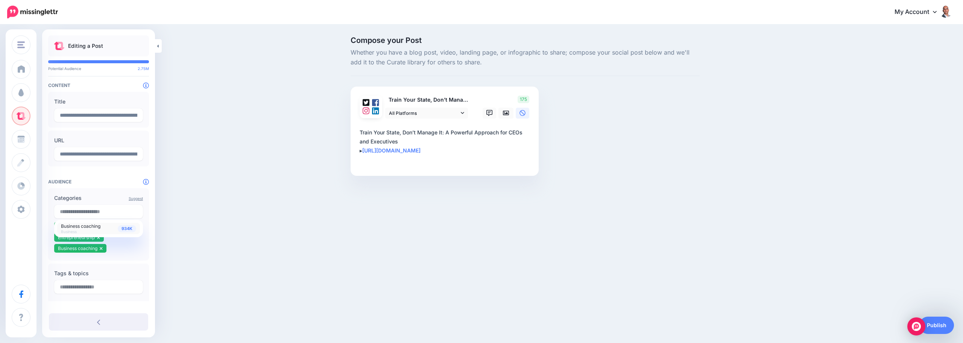
click at [944, 334] on div "Purdeep Sangha Purdeep Sangha Jealous Ai Business Brothers Add Workspace Dashbo…" at bounding box center [481, 171] width 963 height 343
click at [944, 329] on link "Publish" at bounding box center [936, 324] width 35 height 17
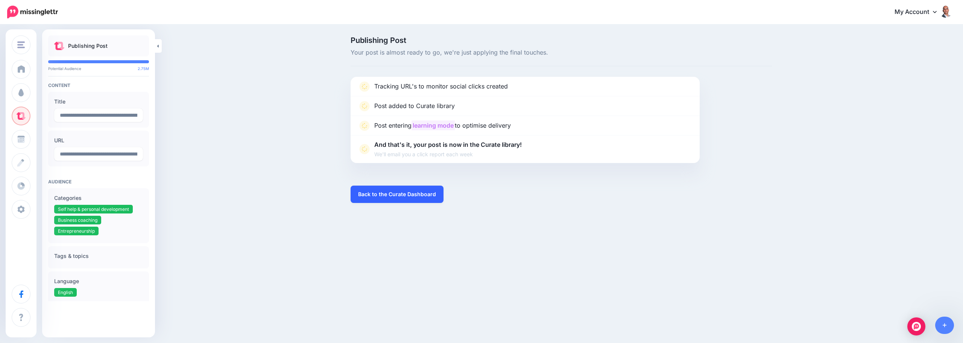
click at [386, 191] on link "Back to the Curate Dashboard" at bounding box center [397, 193] width 93 height 17
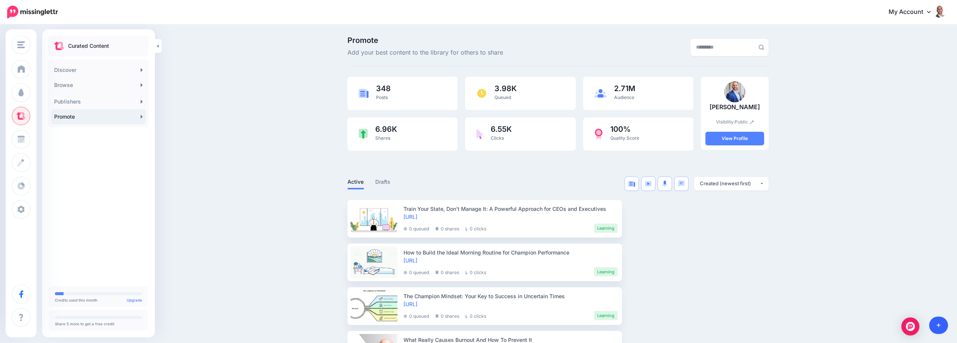
click at [940, 332] on link at bounding box center [938, 324] width 19 height 17
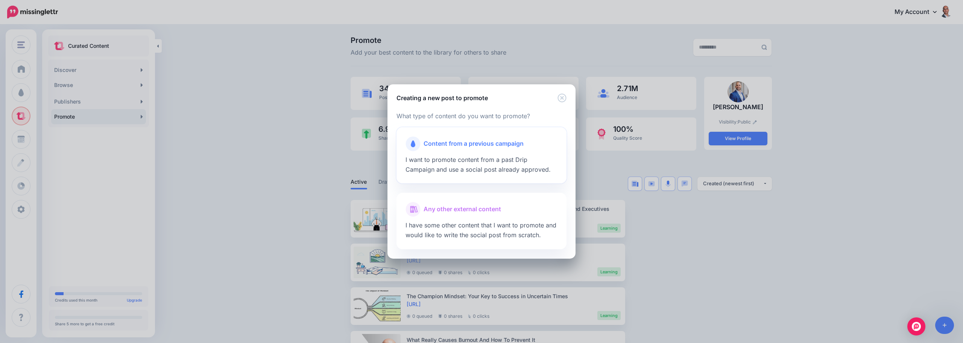
click at [462, 146] on span "Content from a previous campaign" at bounding box center [474, 144] width 100 height 10
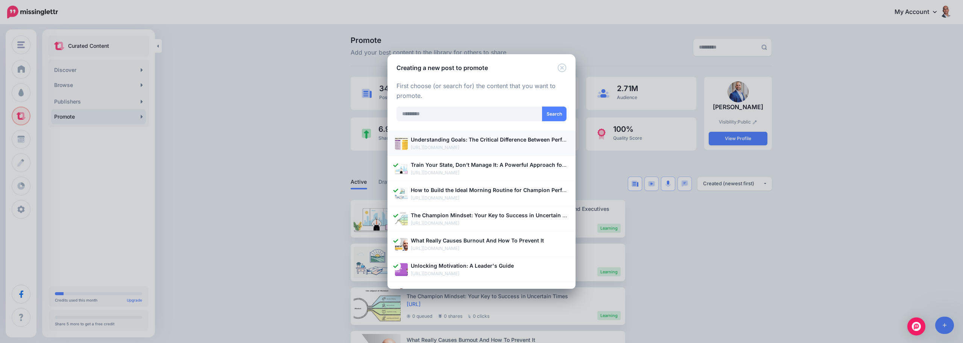
click at [452, 145] on p "https://purdeep.substack.com/p/understanding-goals-the-critical" at bounding box center [489, 148] width 157 height 8
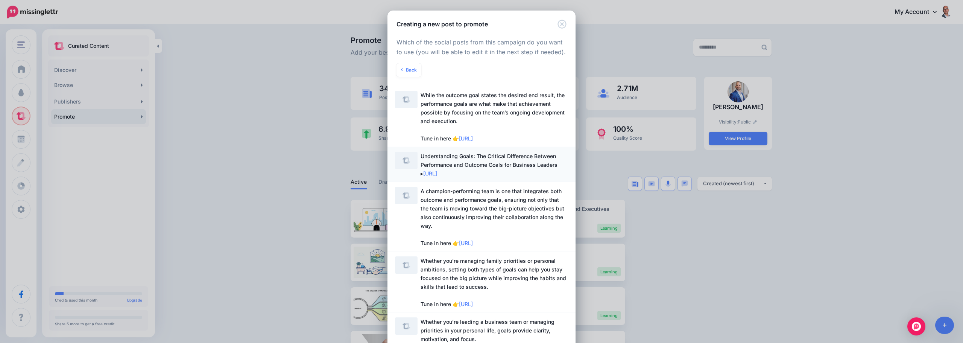
click at [463, 167] on span "Understanding Goals: The Critical Difference Between Performance and Outcome Go…" at bounding box center [489, 165] width 137 height 24
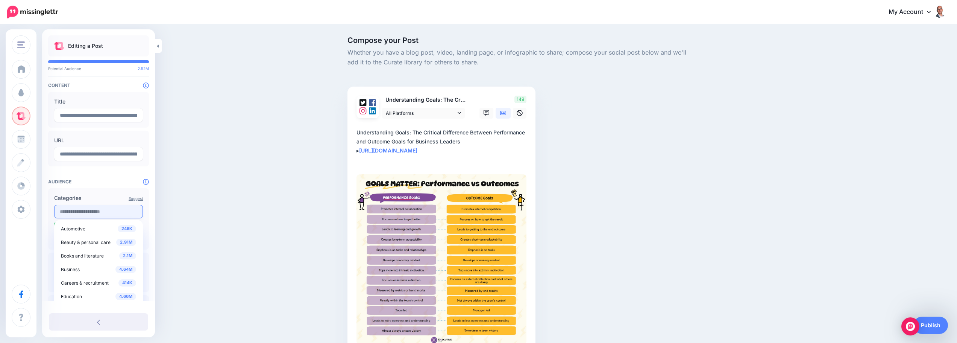
click at [102, 210] on input "text" at bounding box center [98, 212] width 89 height 14
type input "********"
click at [83, 250] on link "934K Business coaching Business" at bounding box center [98, 255] width 83 height 11
click at [83, 253] on span "Business coaching" at bounding box center [80, 253] width 39 height 6
click at [90, 257] on div "934K Business coaching Business" at bounding box center [98, 255] width 75 height 11
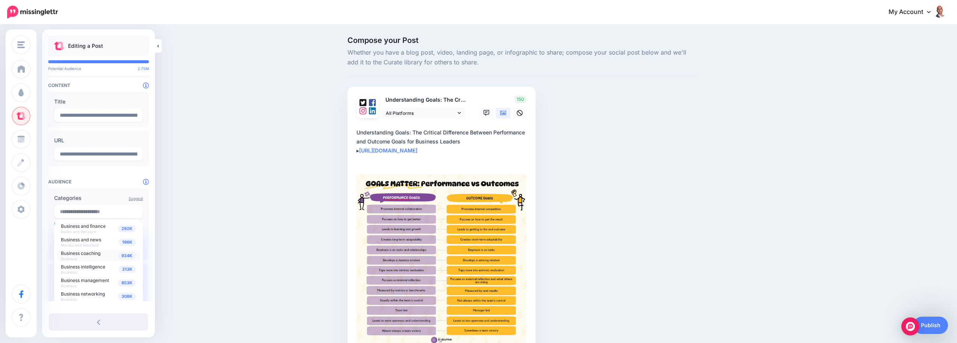
click at [120, 169] on div "**********" at bounding box center [98, 221] width 113 height 372
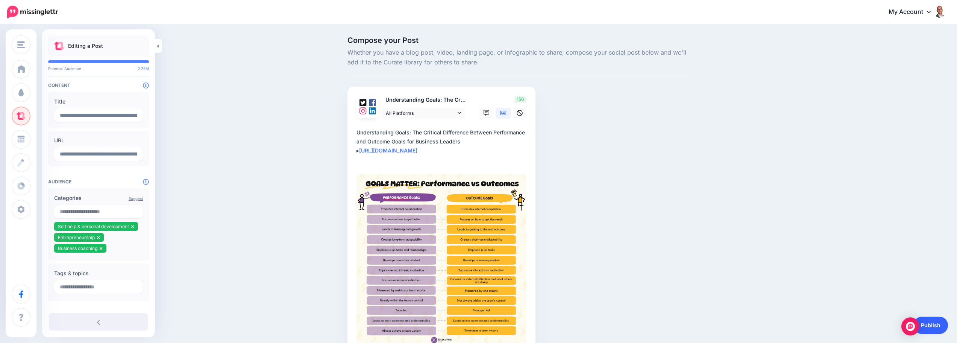
click at [926, 322] on link "Publish" at bounding box center [931, 324] width 35 height 17
